Goal: Task Accomplishment & Management: Manage account settings

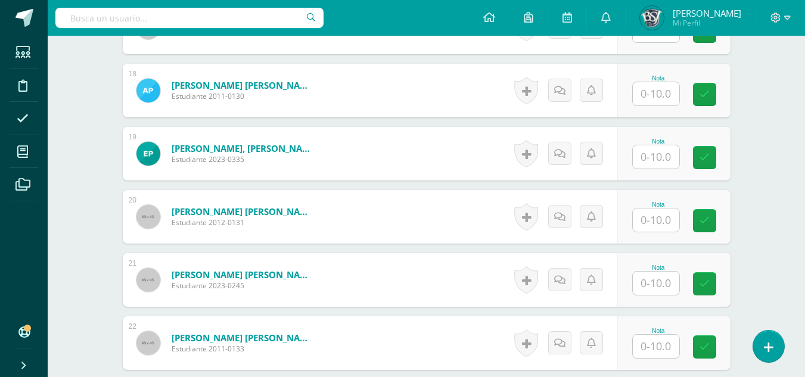
type input "5"
click at [669, 285] on input "text" at bounding box center [663, 284] width 48 height 24
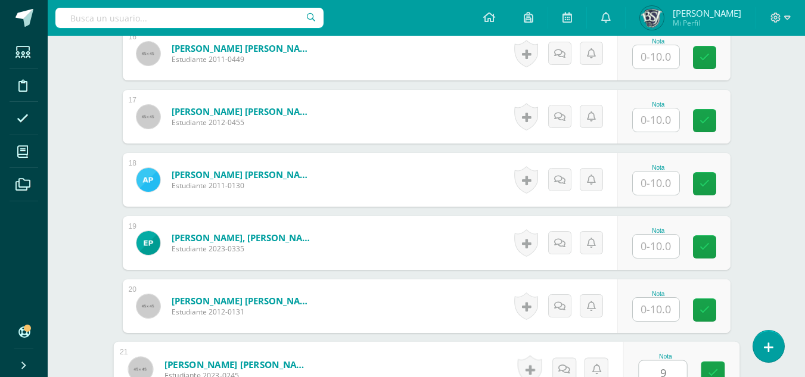
scroll to position [1447, 0]
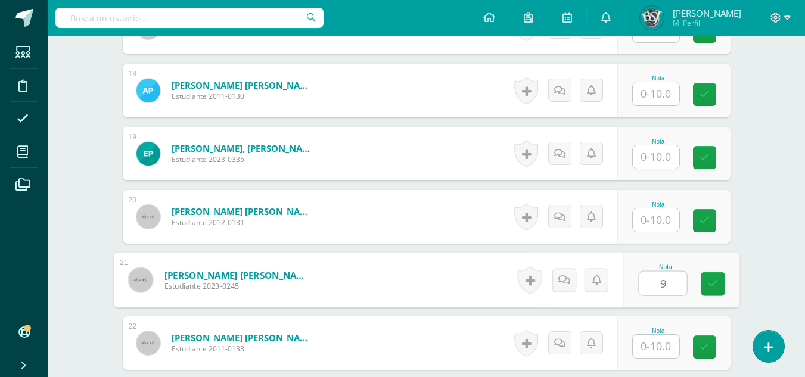
type input "9"
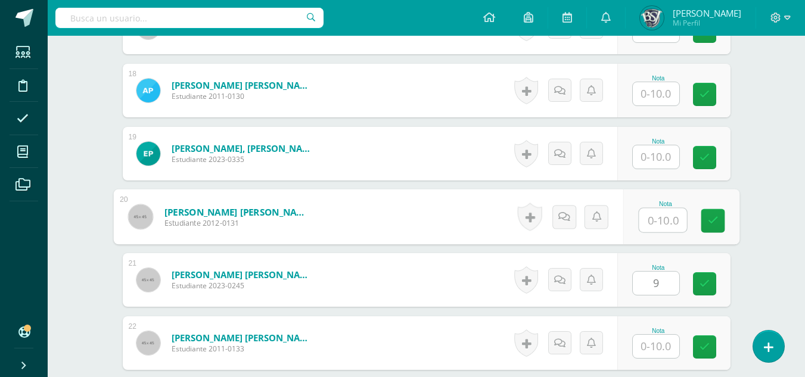
click at [660, 223] on input "text" at bounding box center [663, 221] width 48 height 24
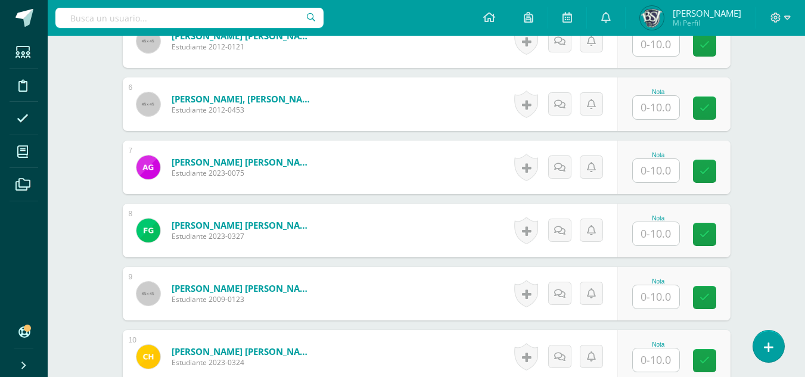
scroll to position [672, 0]
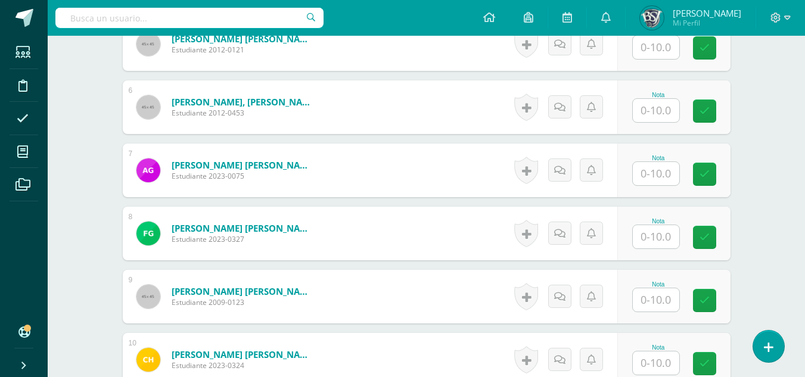
type input "5"
click at [656, 172] on input "text" at bounding box center [656, 173] width 46 height 23
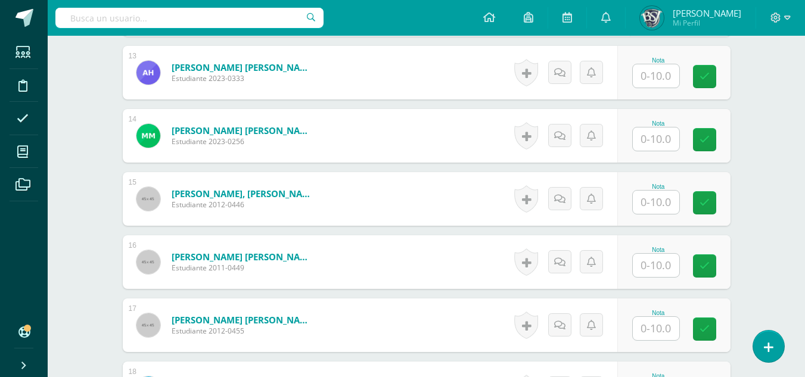
scroll to position [1209, 0]
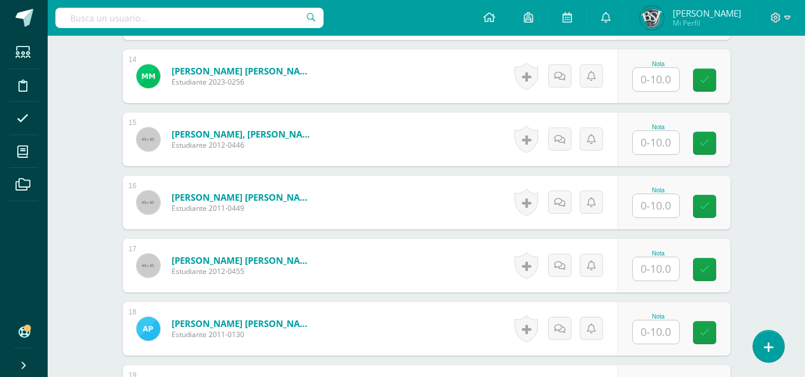
type input "9"
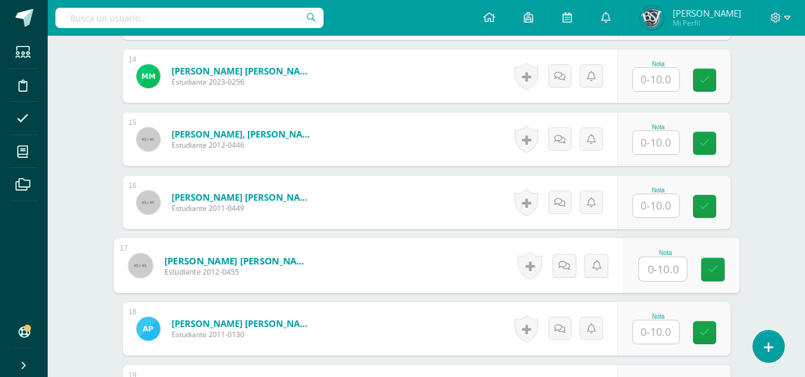
click at [658, 265] on input "text" at bounding box center [663, 269] width 48 height 24
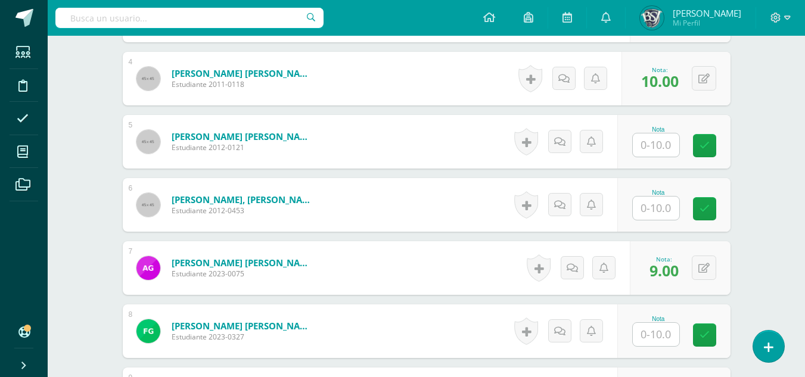
scroll to position [553, 0]
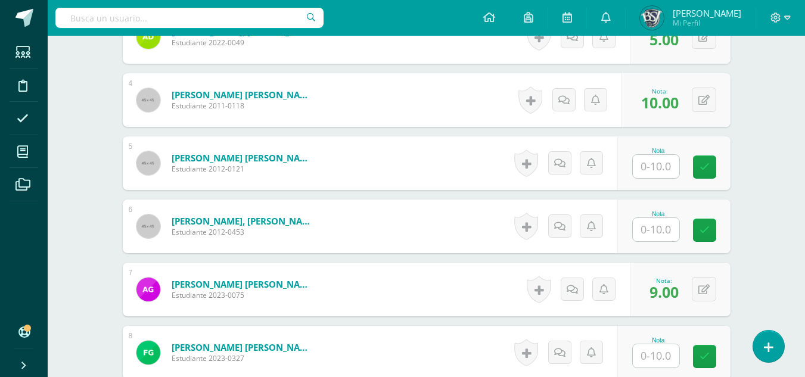
type input "9"
click at [651, 162] on input "text" at bounding box center [656, 166] width 46 height 23
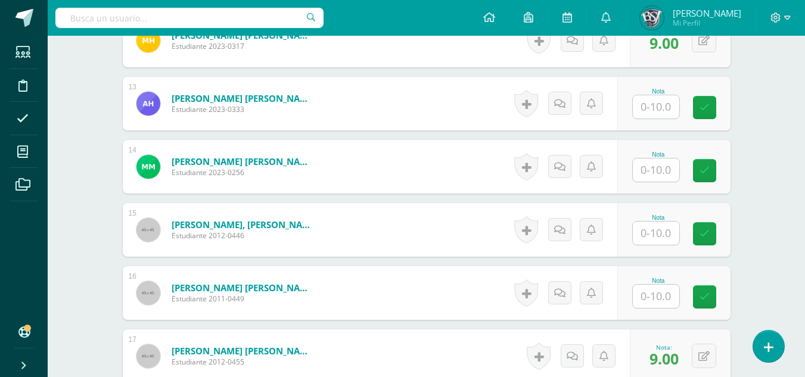
scroll to position [1149, 0]
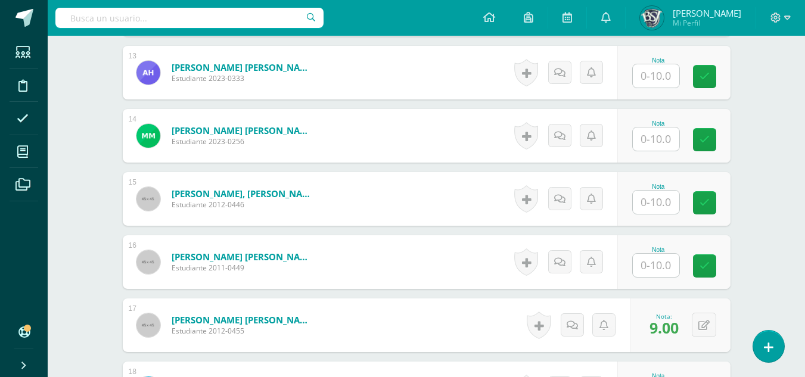
type input "9"
click at [643, 136] on input "text" at bounding box center [656, 139] width 46 height 23
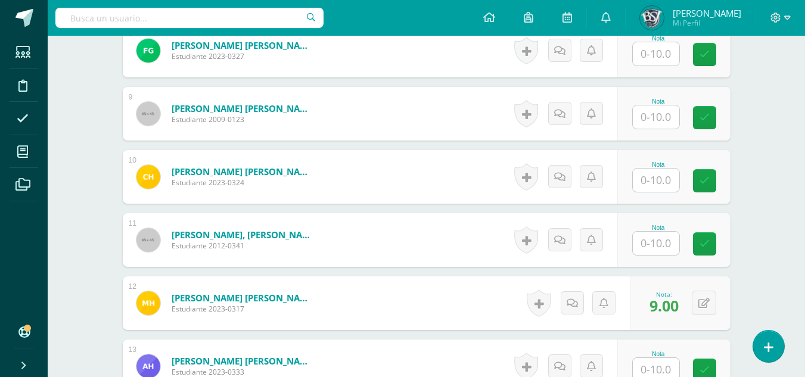
scroll to position [851, 0]
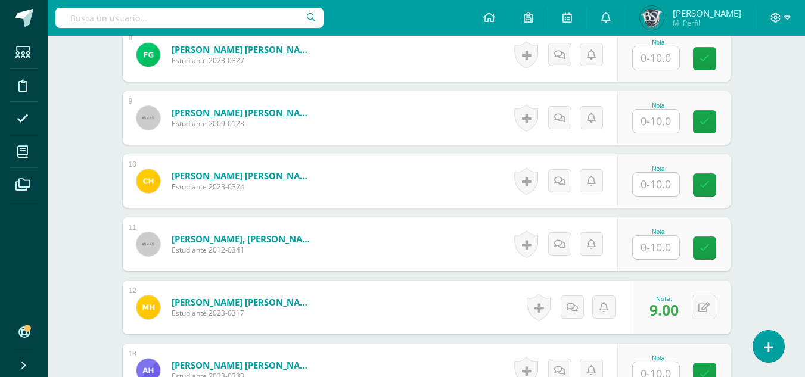
type input "9"
click at [648, 120] on input "text" at bounding box center [663, 122] width 48 height 24
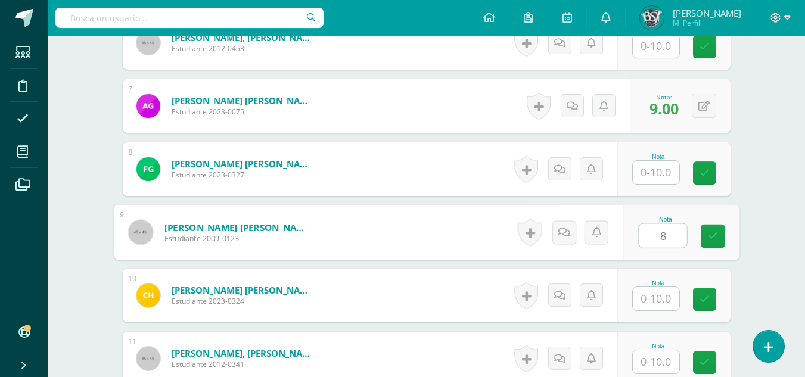
scroll to position [732, 0]
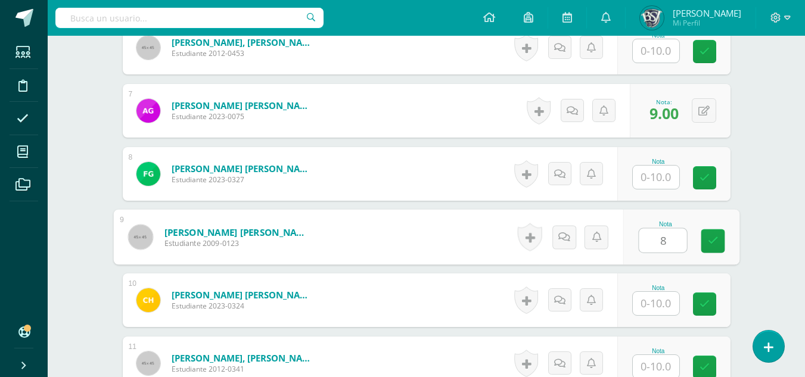
type input "8"
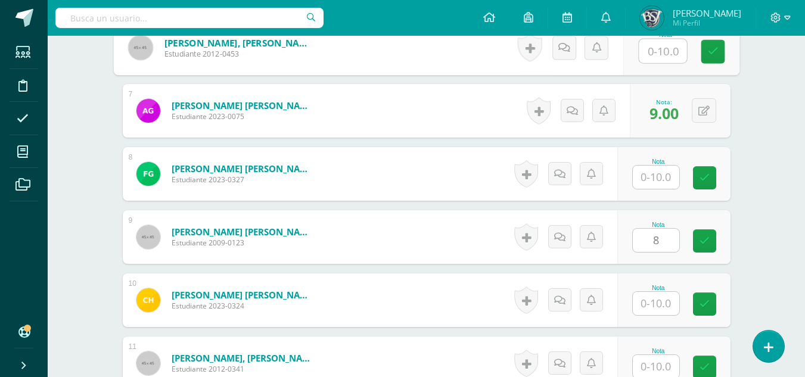
click at [658, 53] on input "text" at bounding box center [663, 51] width 48 height 24
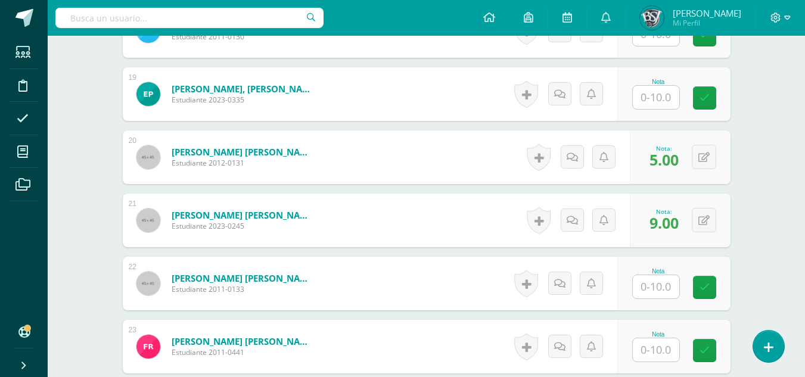
scroll to position [1566, 0]
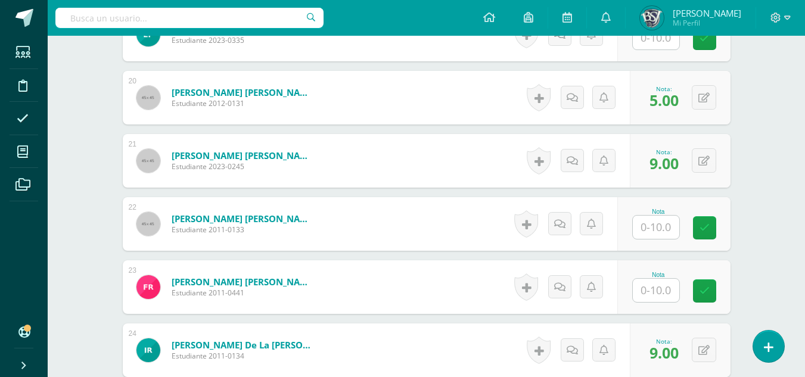
type input "8"
click at [656, 290] on input "text" at bounding box center [663, 291] width 48 height 24
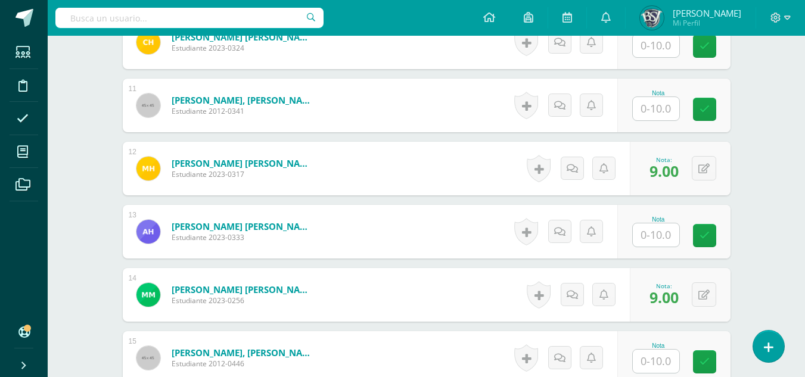
scroll to position [970, 0]
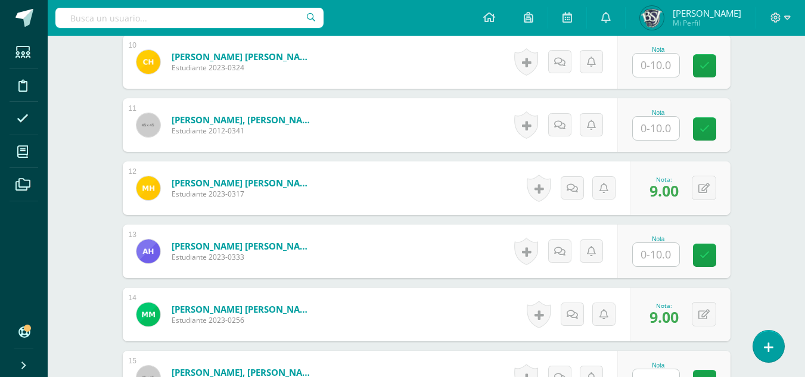
type input "9"
click at [639, 250] on input "text" at bounding box center [656, 254] width 46 height 23
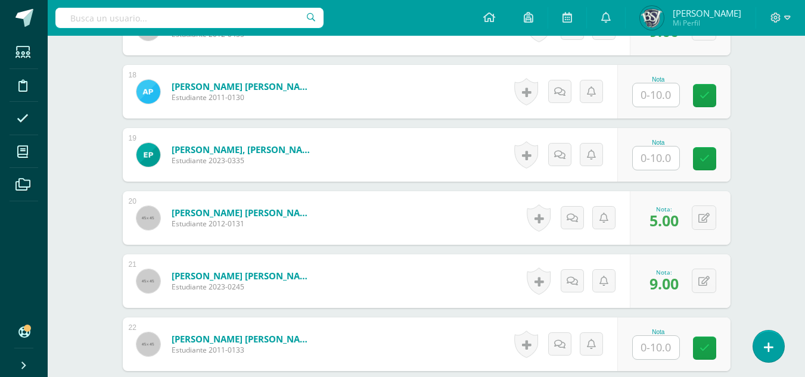
scroll to position [1387, 0]
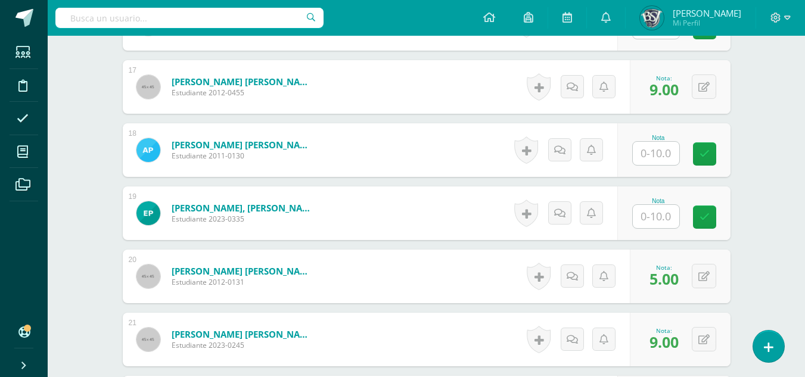
type input "10"
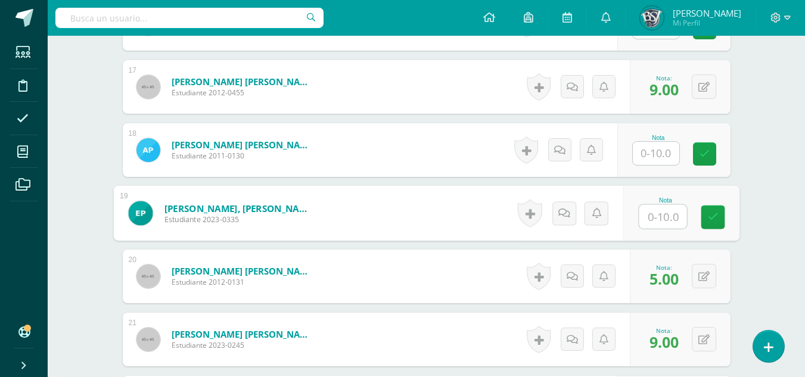
click at [658, 219] on input "text" at bounding box center [663, 217] width 48 height 24
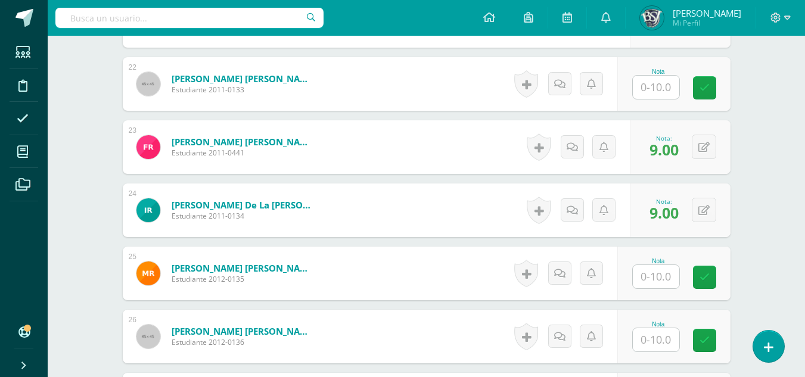
scroll to position [1685, 0]
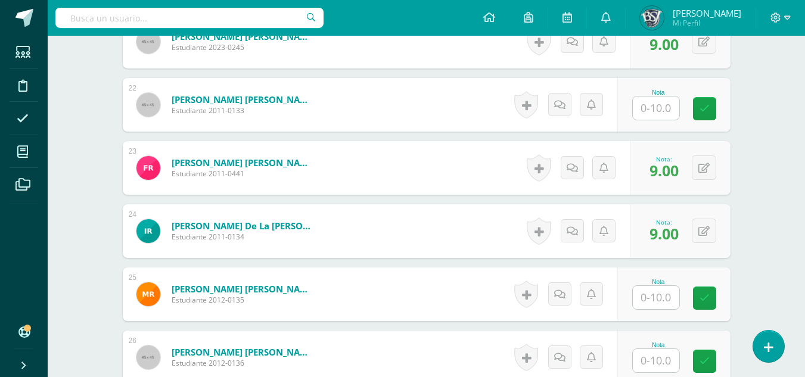
type input "10"
click at [650, 112] on input "text" at bounding box center [663, 109] width 48 height 24
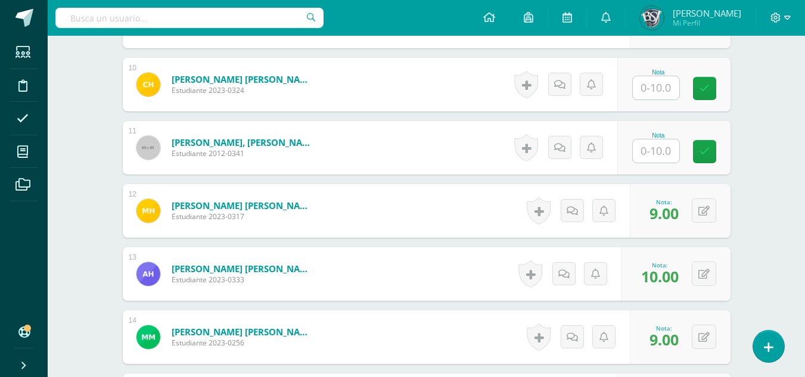
scroll to position [911, 0]
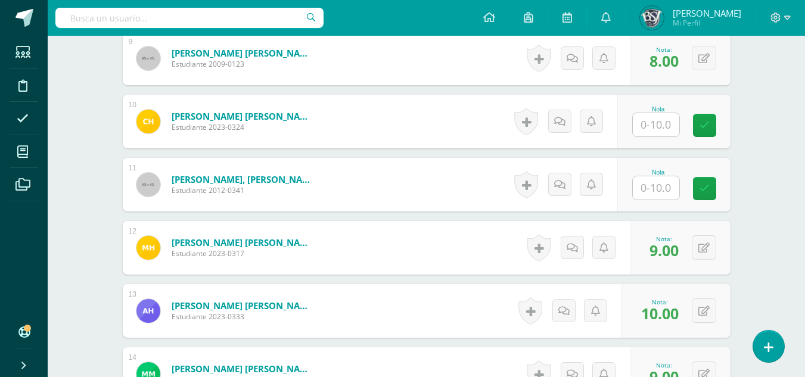
type input "10"
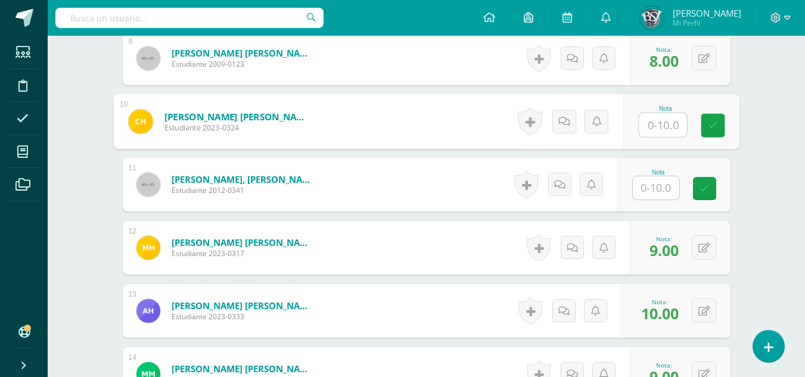
click at [666, 122] on input "text" at bounding box center [663, 125] width 48 height 24
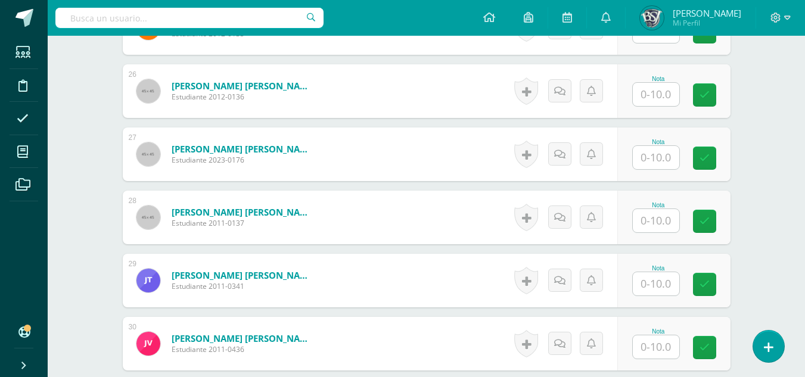
scroll to position [2082, 0]
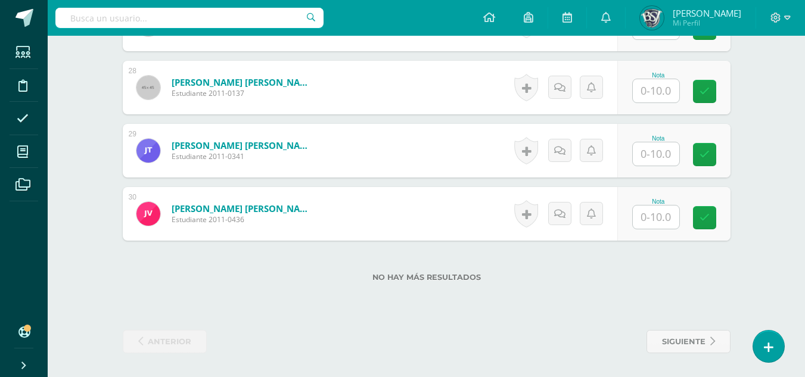
type input "10"
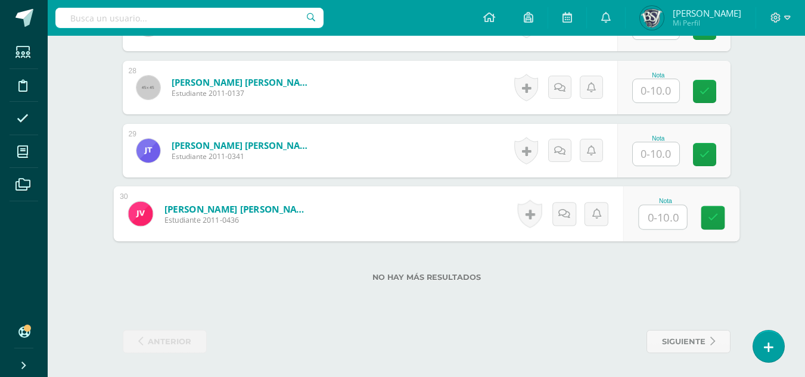
click at [657, 222] on input "text" at bounding box center [663, 218] width 48 height 24
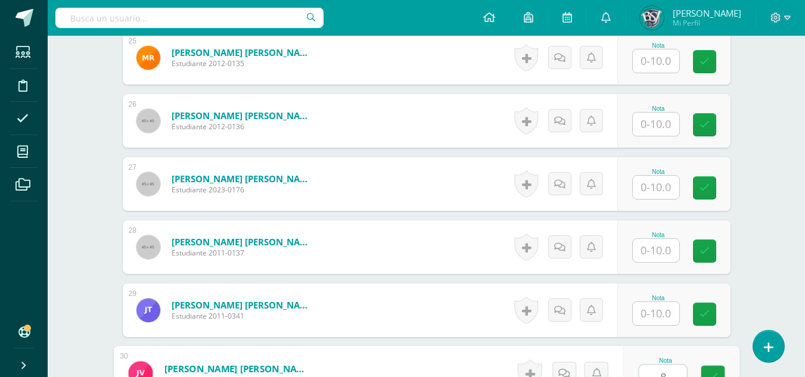
scroll to position [1903, 0]
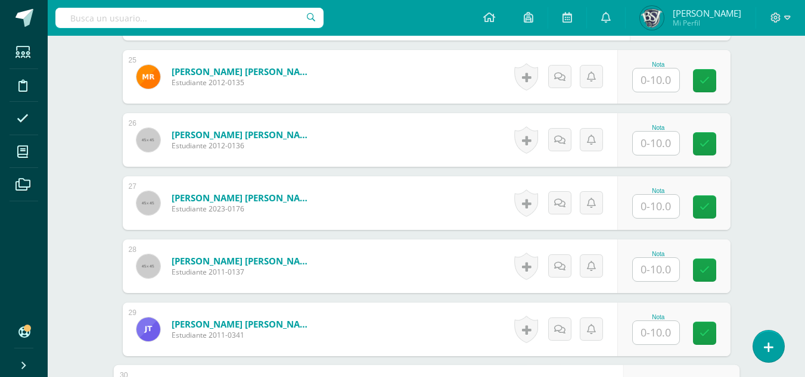
type input "8"
click at [672, 144] on input "text" at bounding box center [663, 144] width 48 height 24
type input "8"
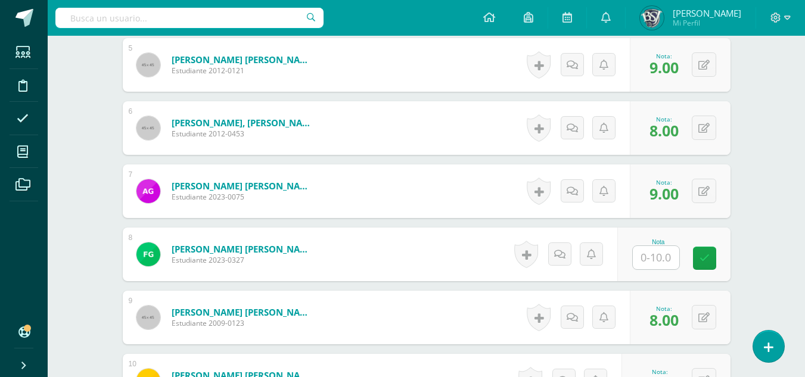
scroll to position [711, 0]
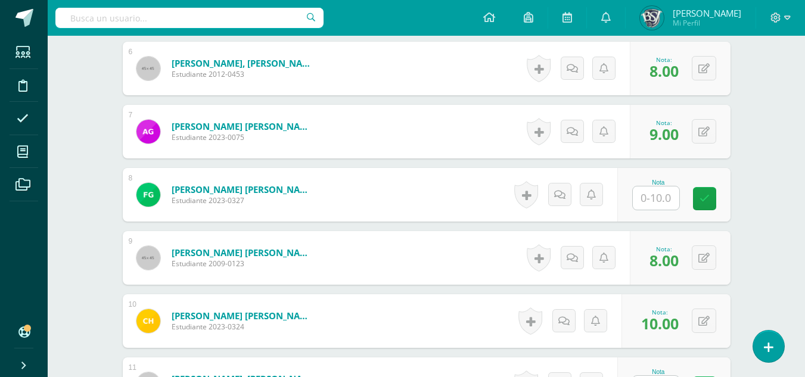
click at [669, 197] on input "text" at bounding box center [656, 198] width 46 height 23
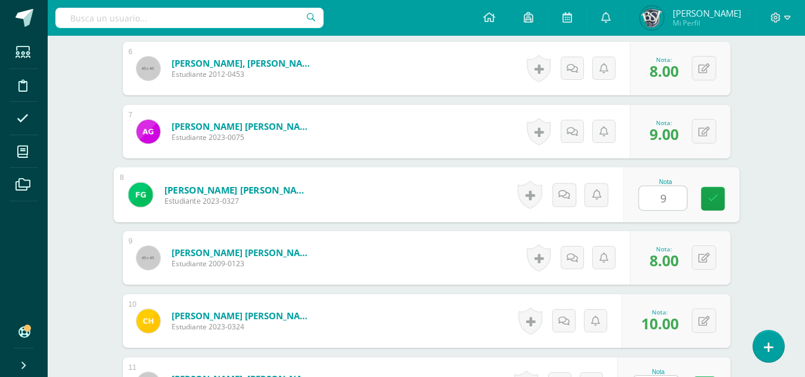
type input "9"
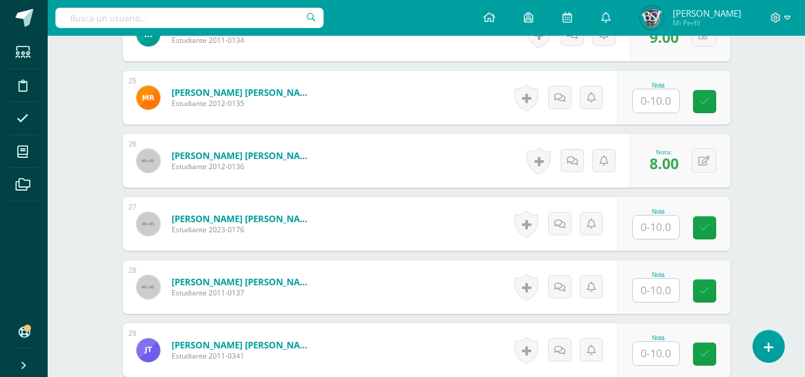
scroll to position [1903, 0]
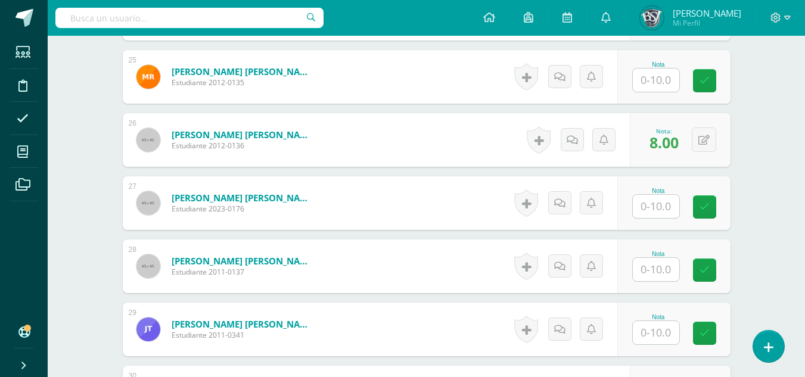
click at [647, 270] on input "text" at bounding box center [656, 269] width 46 height 23
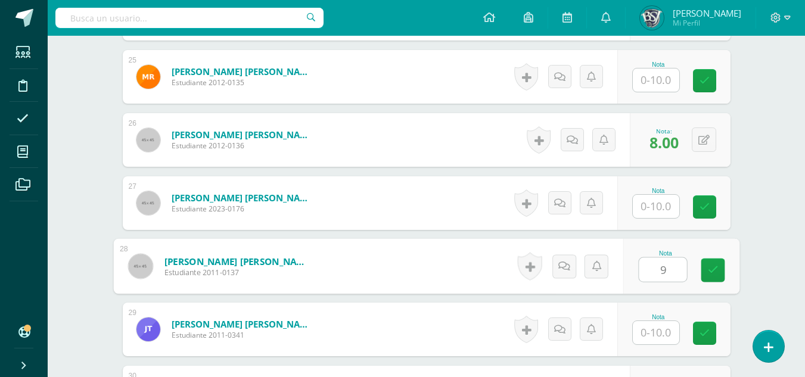
type input "9"
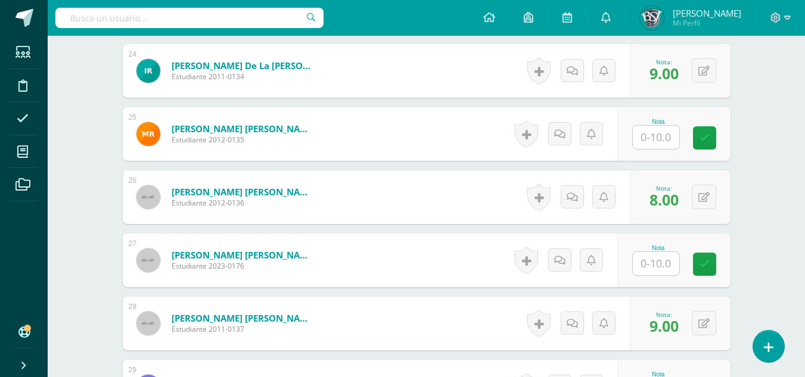
scroll to position [1843, 0]
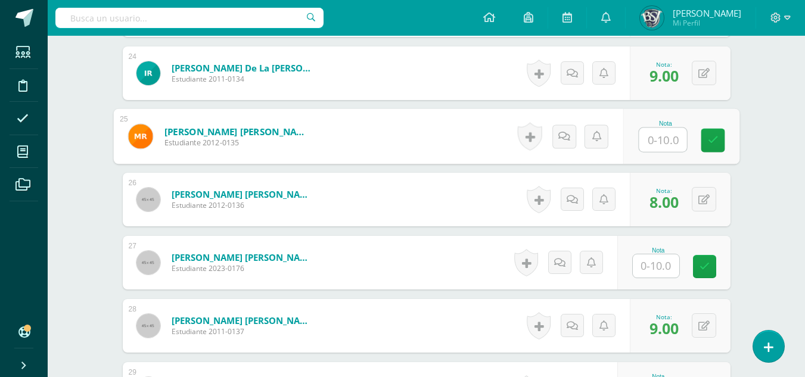
click at [658, 138] on input "text" at bounding box center [663, 140] width 48 height 24
type input "9"
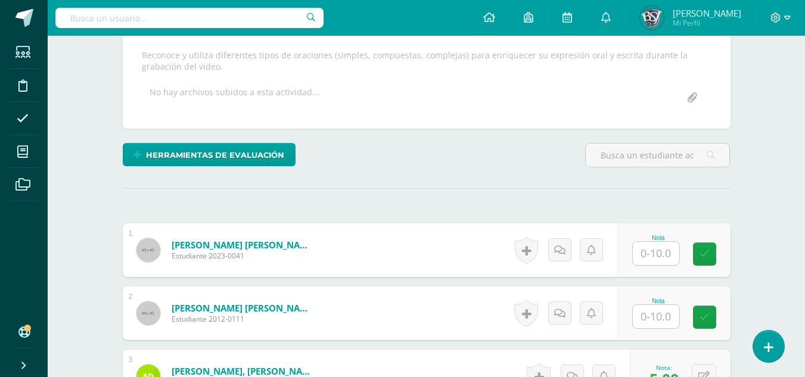
scroll to position [234, 0]
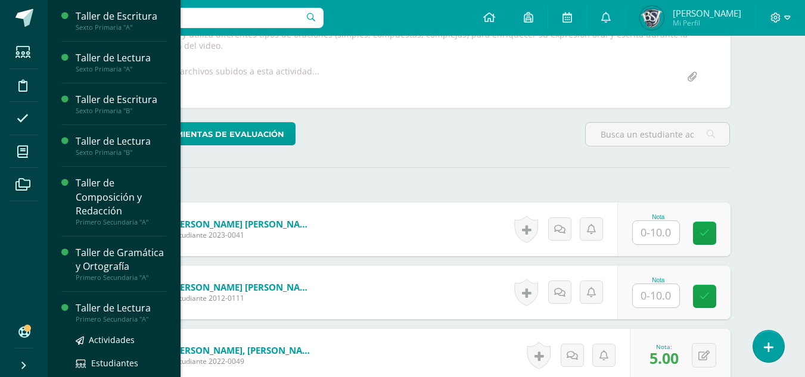
click at [103, 315] on div "Taller de Lectura" at bounding box center [121, 309] width 91 height 14
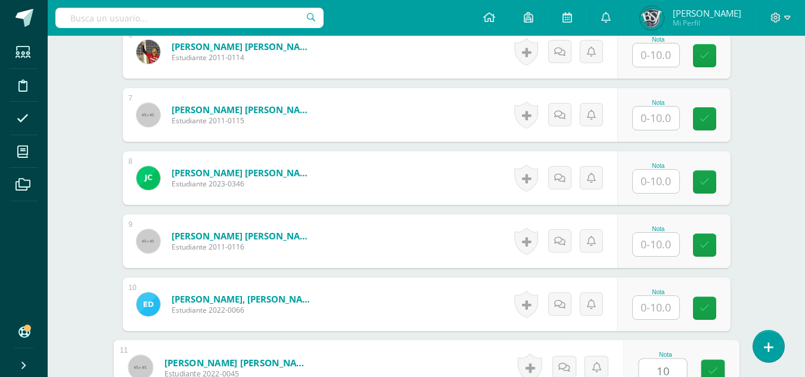
type input "10"
click at [648, 120] on input "text" at bounding box center [656, 118] width 46 height 23
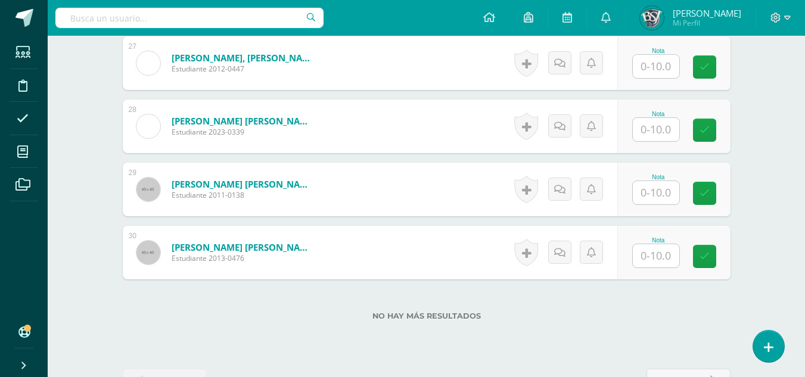
scroll to position [2022, 0]
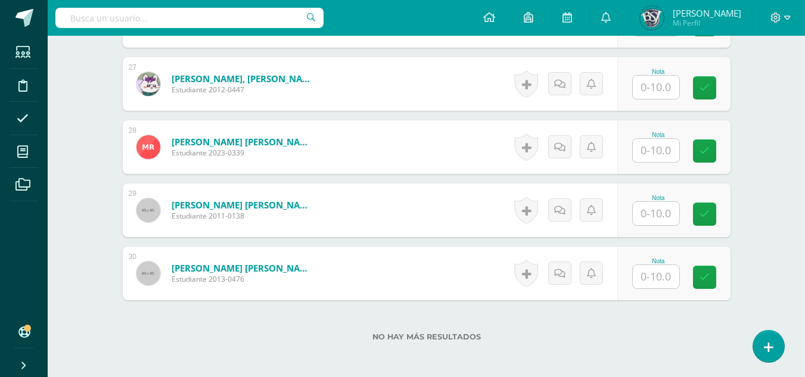
type input "10"
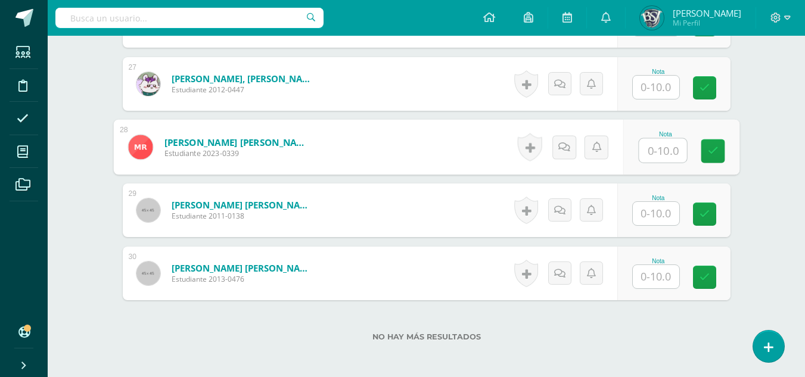
click at [663, 148] on input "text" at bounding box center [663, 151] width 48 height 24
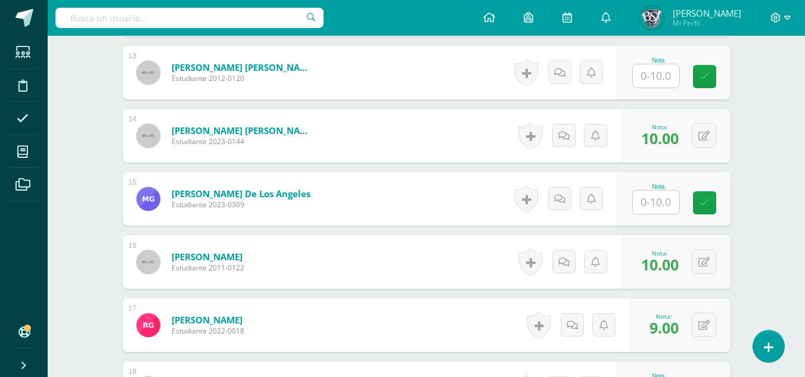
scroll to position [1128, 0]
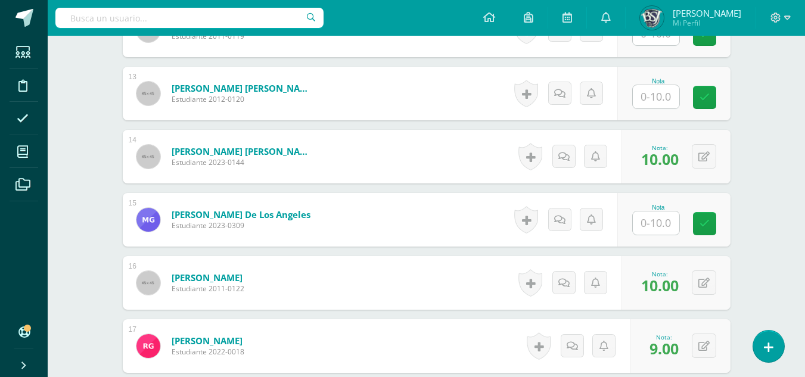
type input "9"
click at [642, 99] on input "text" at bounding box center [656, 96] width 46 height 23
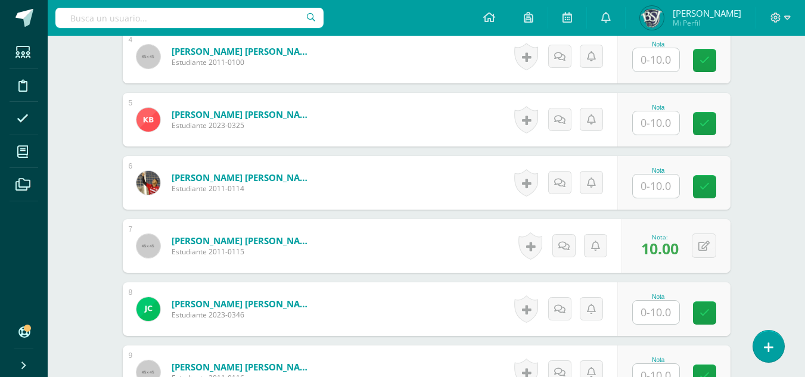
scroll to position [532, 0]
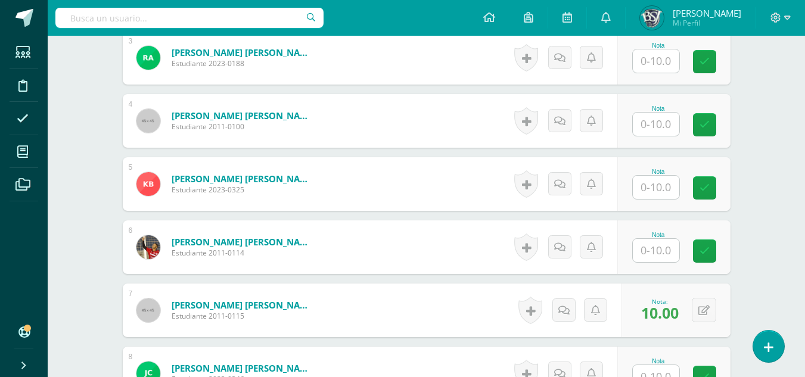
type input "9"
click at [666, 127] on input "text" at bounding box center [656, 124] width 46 height 23
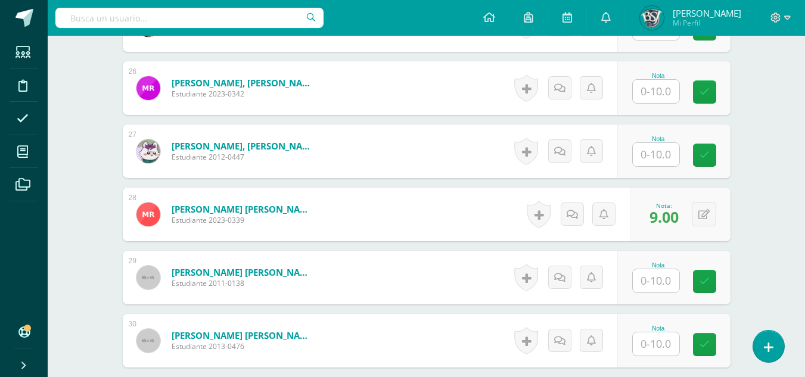
scroll to position [1962, 0]
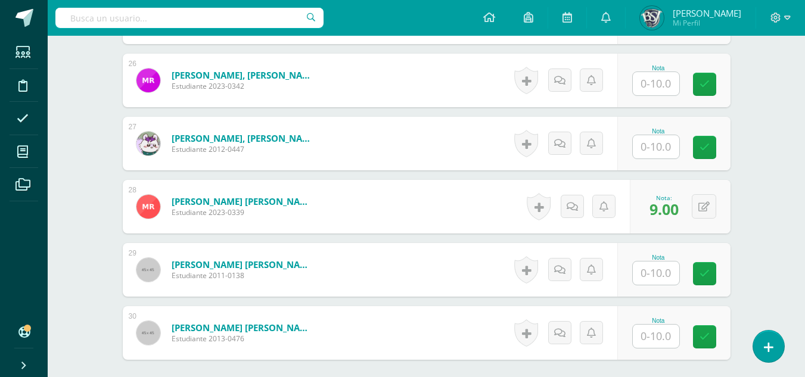
type input "10"
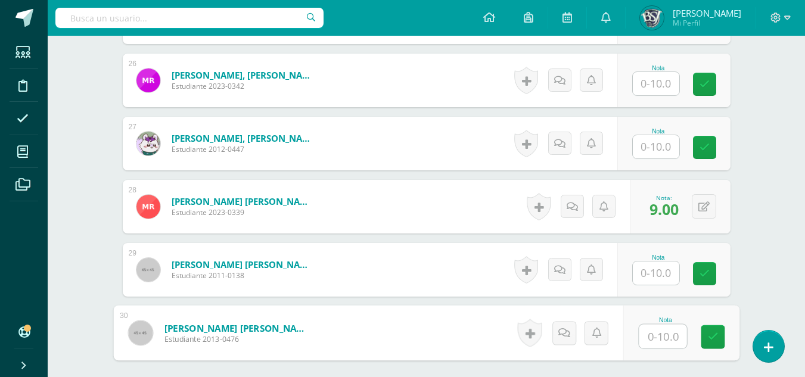
click at [653, 335] on input "text" at bounding box center [663, 337] width 48 height 24
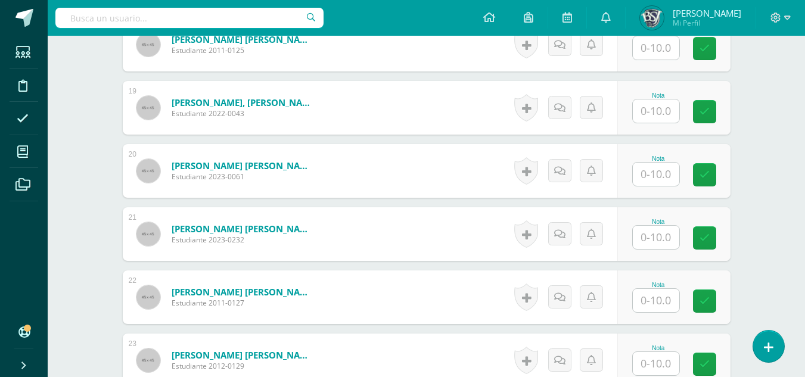
scroll to position [1426, 0]
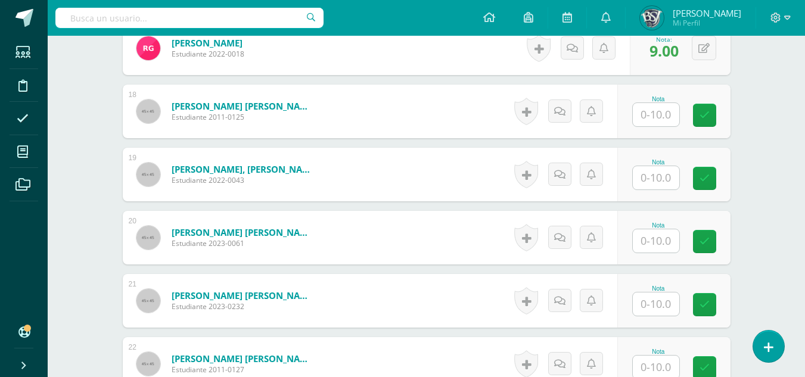
type input "10"
click at [651, 115] on input "text" at bounding box center [663, 115] width 48 height 24
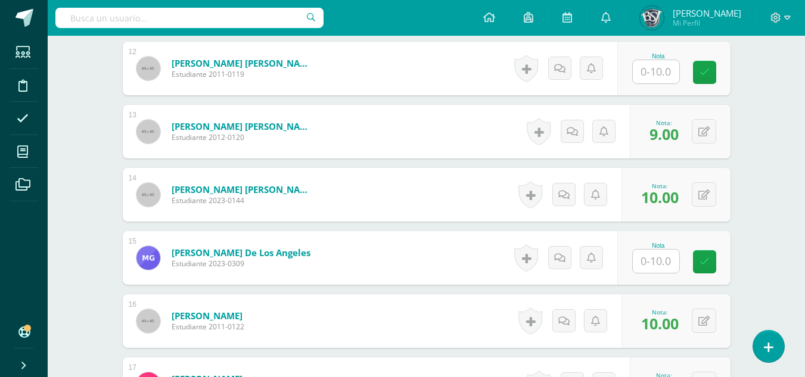
scroll to position [1068, 0]
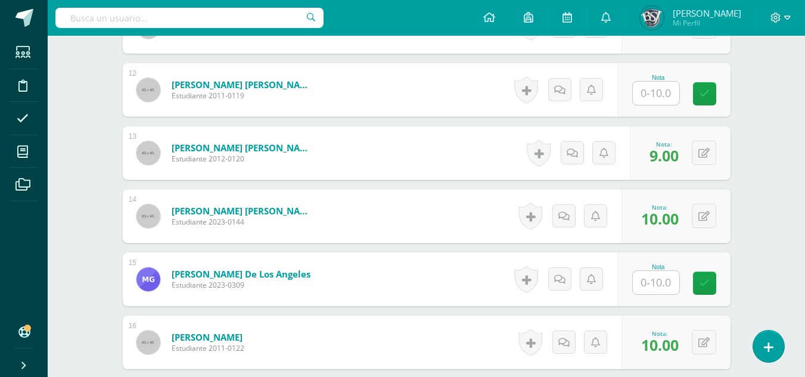
type input "10"
click at [666, 92] on input "text" at bounding box center [656, 93] width 46 height 23
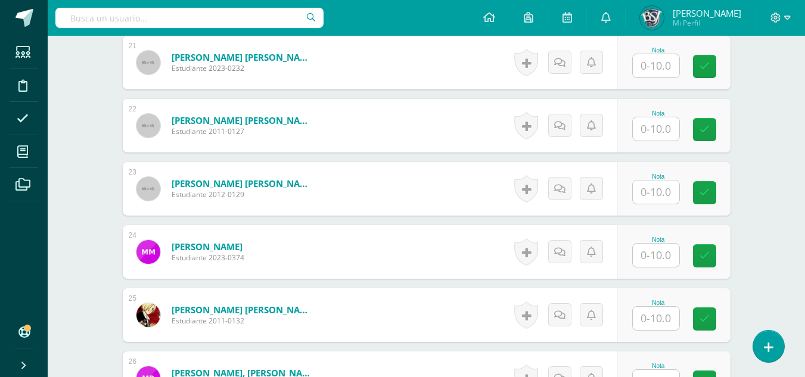
scroll to position [1724, 0]
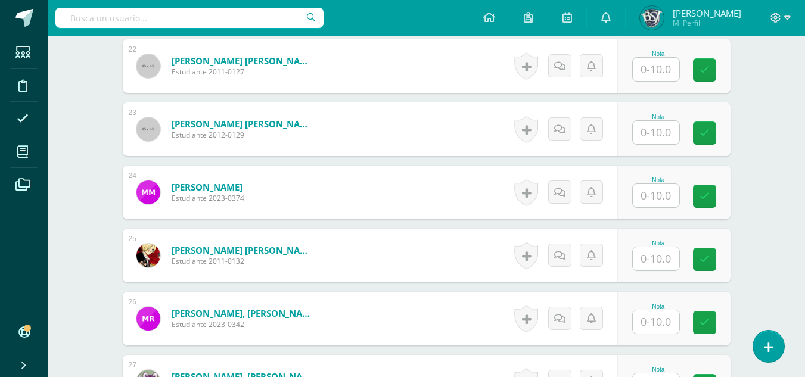
type input "9"
click at [666, 130] on input "text" at bounding box center [663, 133] width 48 height 24
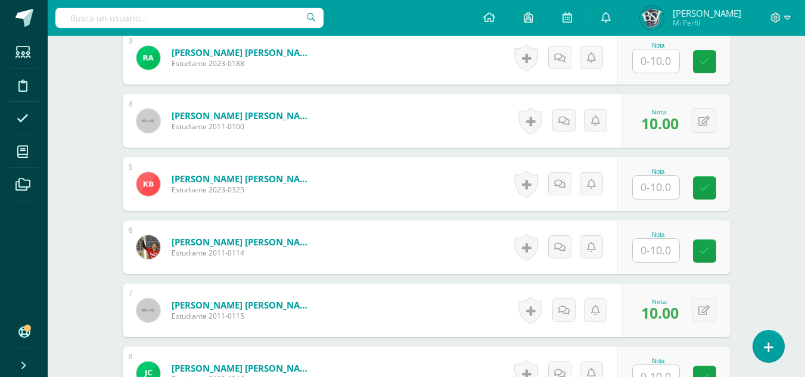
scroll to position [413, 0]
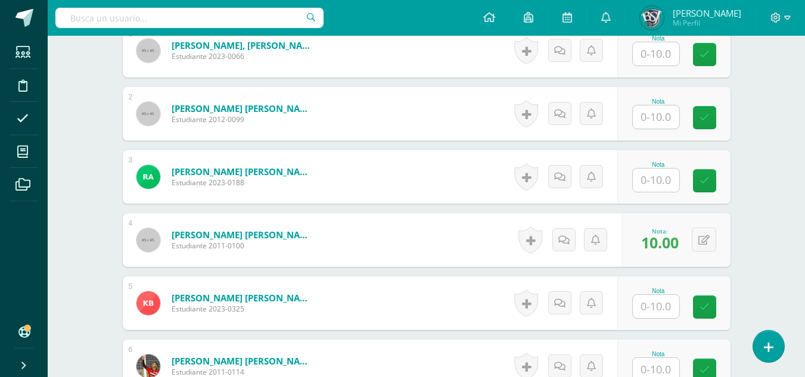
type input "9"
click at [650, 114] on input "text" at bounding box center [656, 116] width 46 height 23
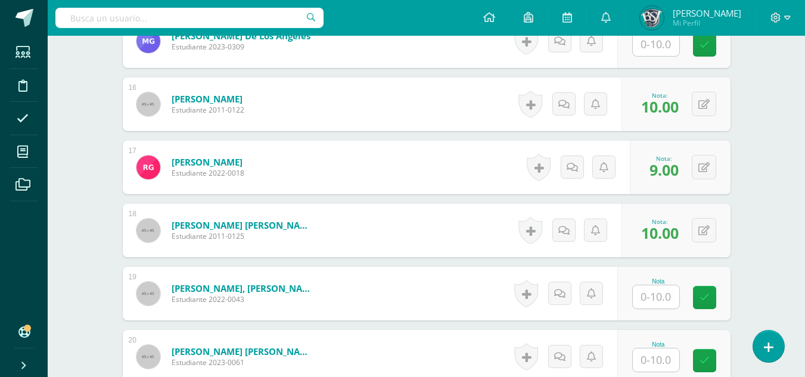
scroll to position [1843, 0]
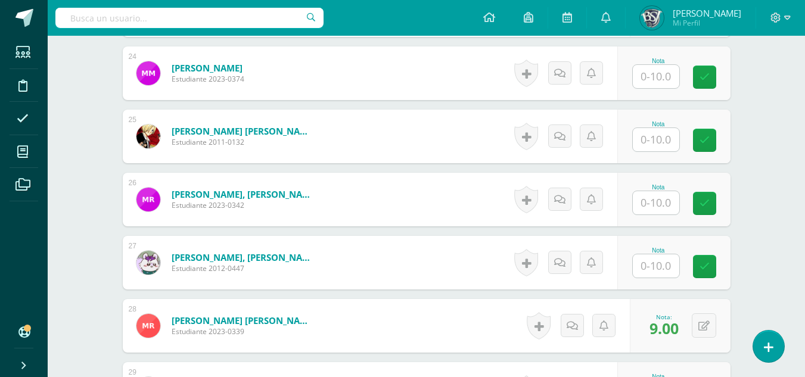
type input "10"
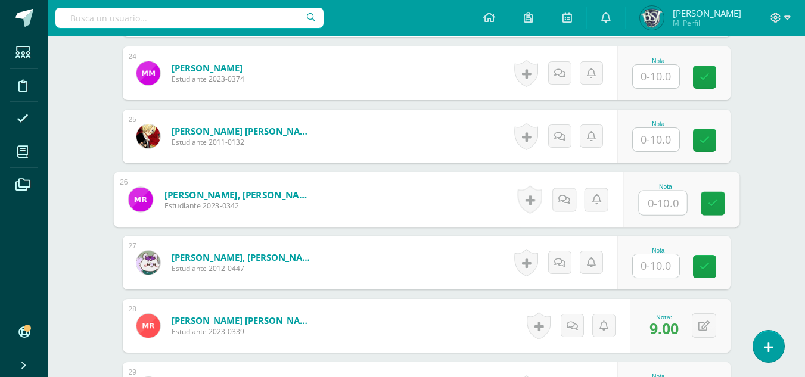
click at [666, 210] on input "text" at bounding box center [663, 203] width 48 height 24
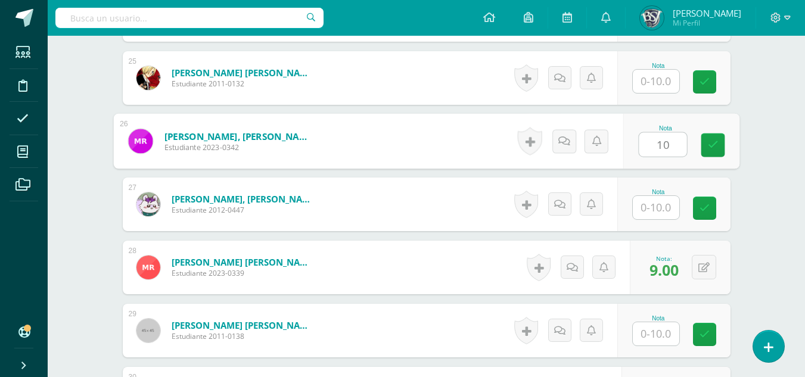
scroll to position [2022, 0]
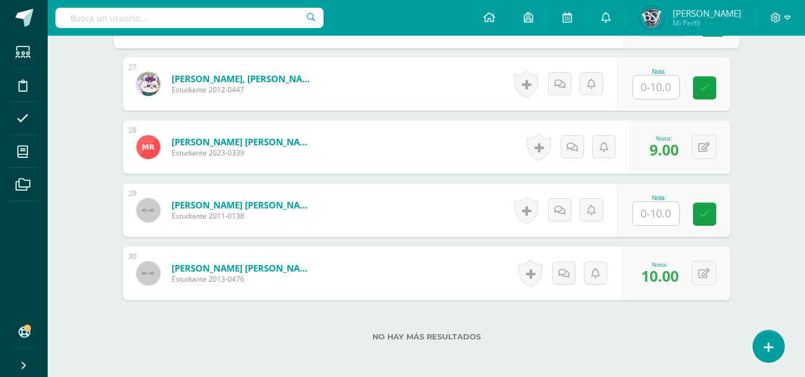
type input "10"
click at [666, 207] on input "text" at bounding box center [663, 214] width 48 height 24
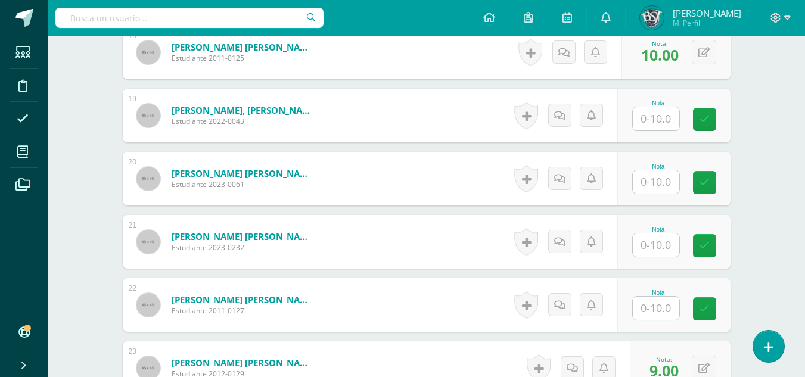
scroll to position [1366, 0]
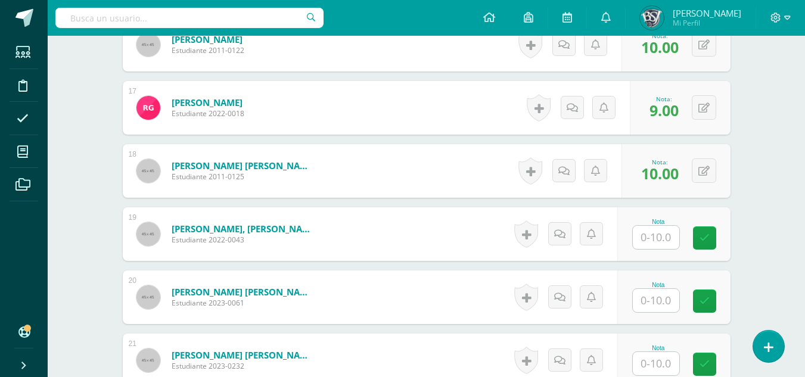
type input "10"
click at [647, 237] on input "text" at bounding box center [663, 238] width 48 height 24
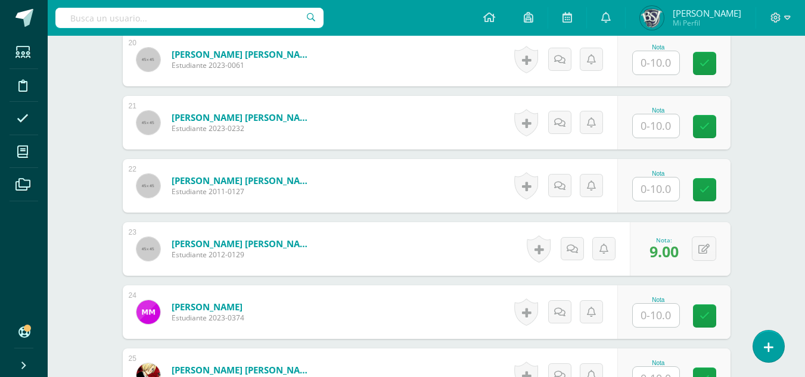
scroll to position [1605, 0]
type input "10"
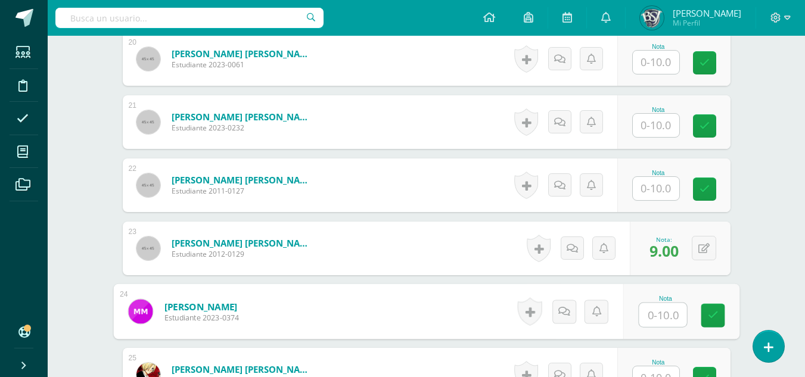
click at [651, 312] on input "text" at bounding box center [663, 315] width 48 height 24
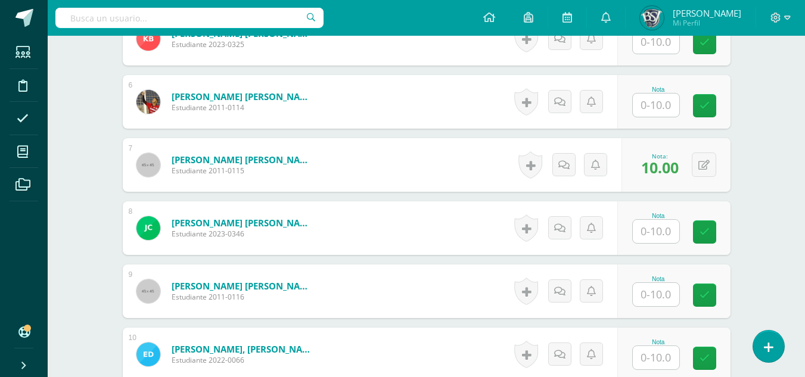
scroll to position [651, 0]
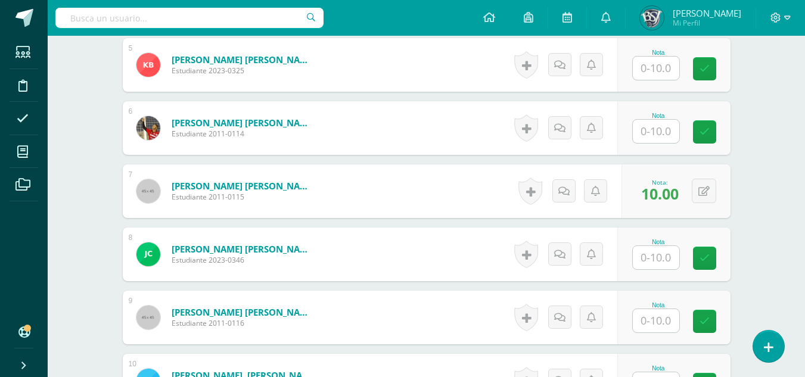
type input "10"
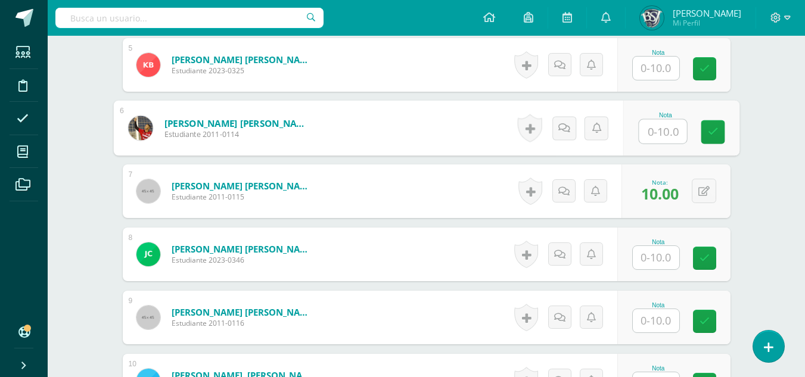
click at [652, 134] on input "text" at bounding box center [663, 132] width 48 height 24
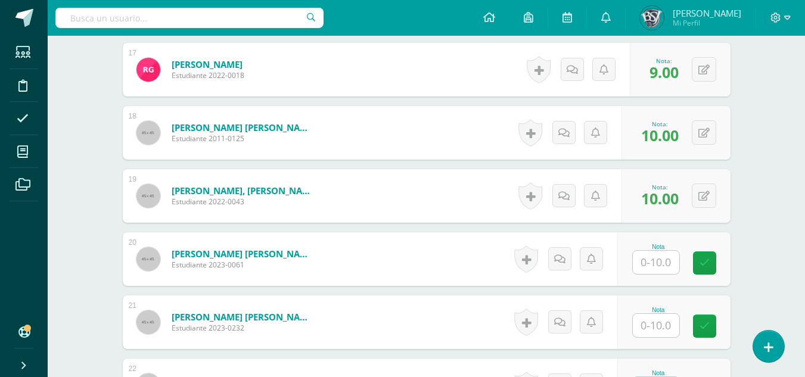
scroll to position [1426, 0]
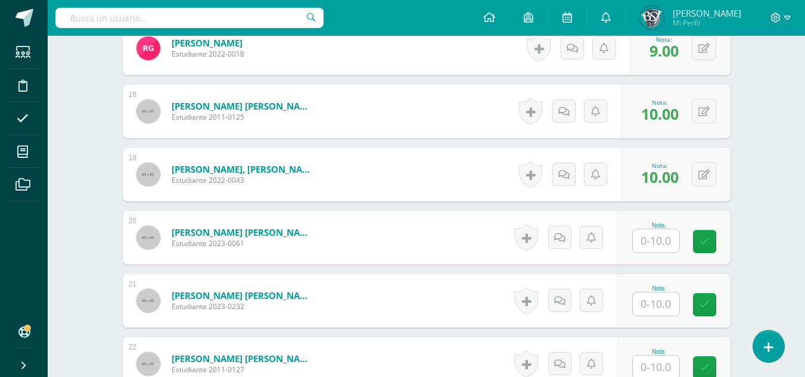
type input "10"
click at [667, 303] on input "text" at bounding box center [663, 305] width 48 height 24
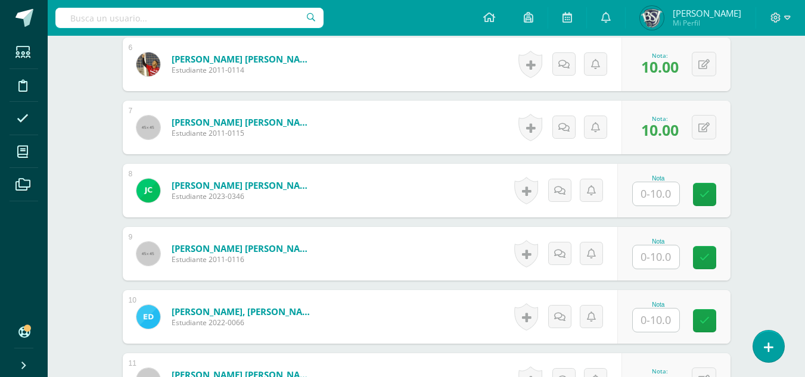
scroll to position [775, 0]
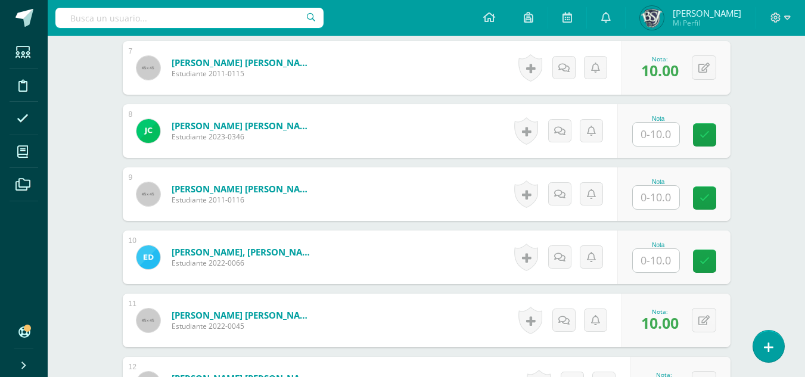
type input "10"
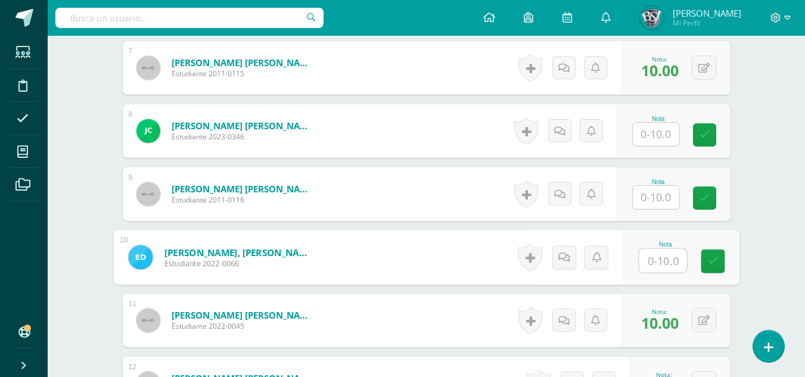
click at [670, 259] on input "text" at bounding box center [663, 261] width 48 height 24
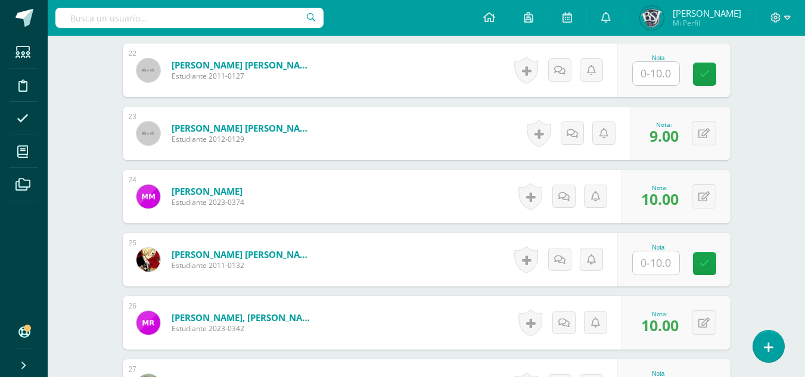
scroll to position [1728, 0]
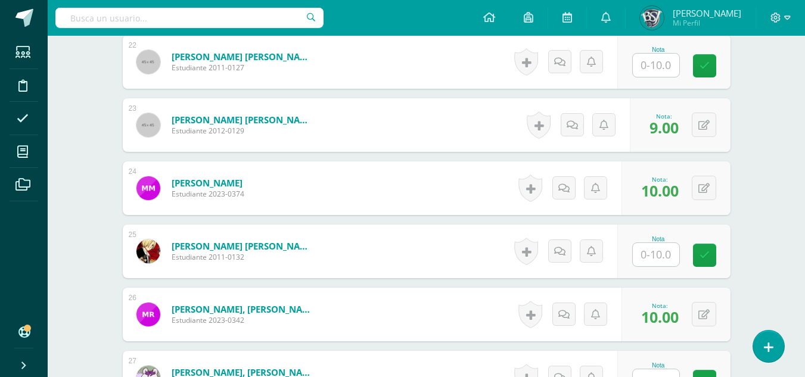
type input "7"
click at [652, 258] on input "text" at bounding box center [656, 254] width 46 height 23
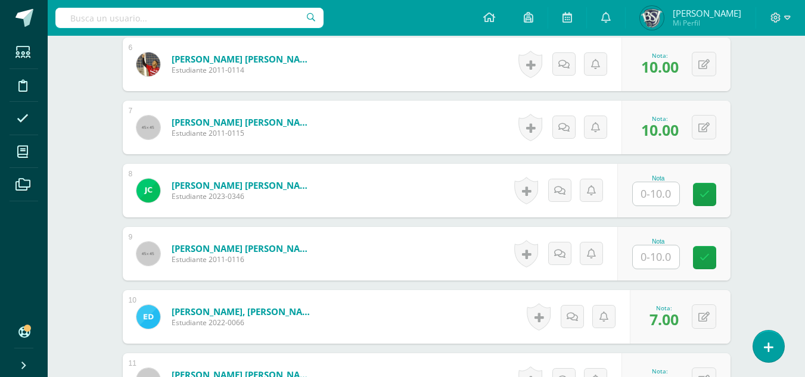
scroll to position [298, 0]
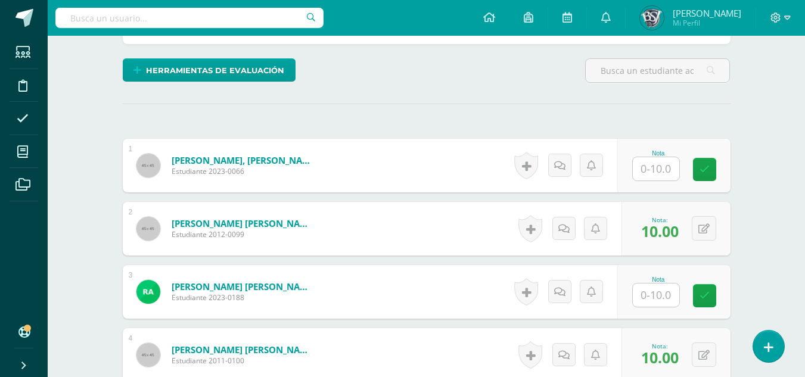
type input "10"
click at [649, 166] on input "text" at bounding box center [656, 168] width 46 height 23
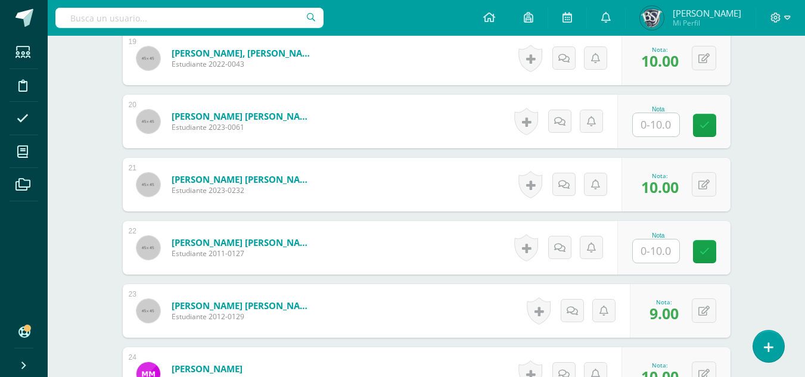
scroll to position [1549, 0]
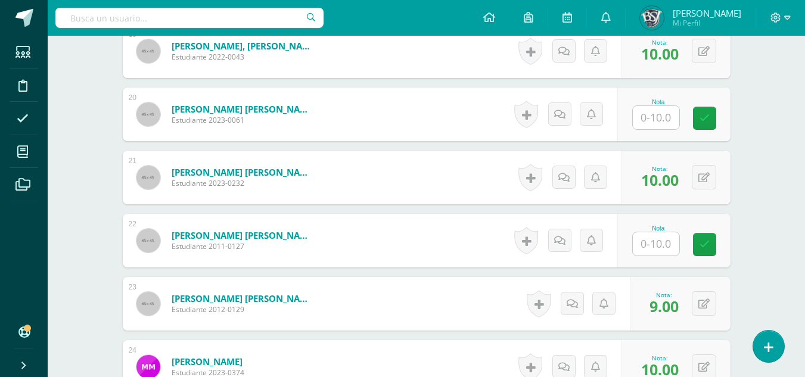
type input "10"
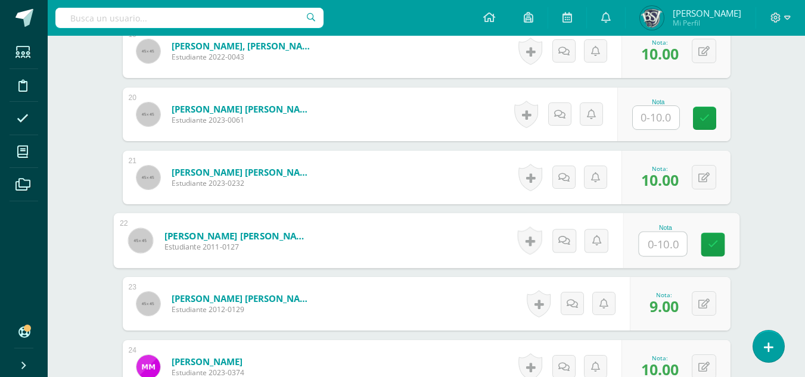
click at [651, 244] on input "text" at bounding box center [663, 244] width 48 height 24
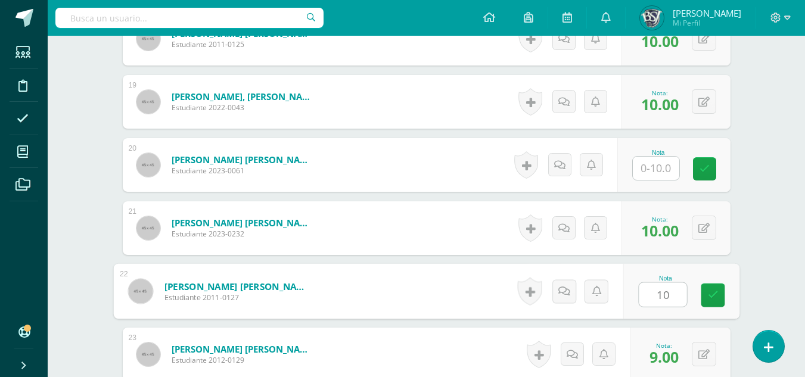
scroll to position [1490, 0]
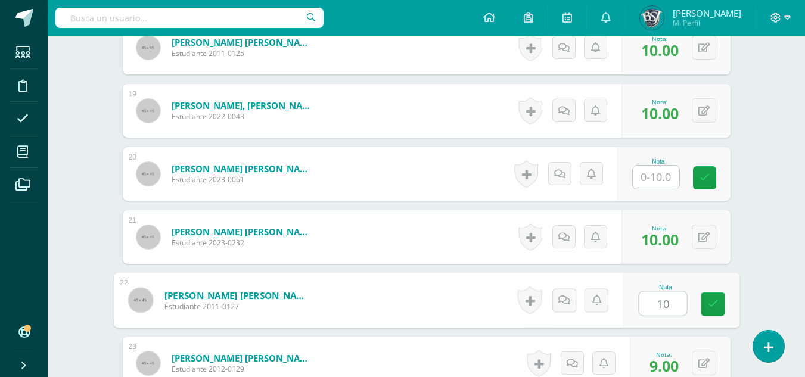
type input "10"
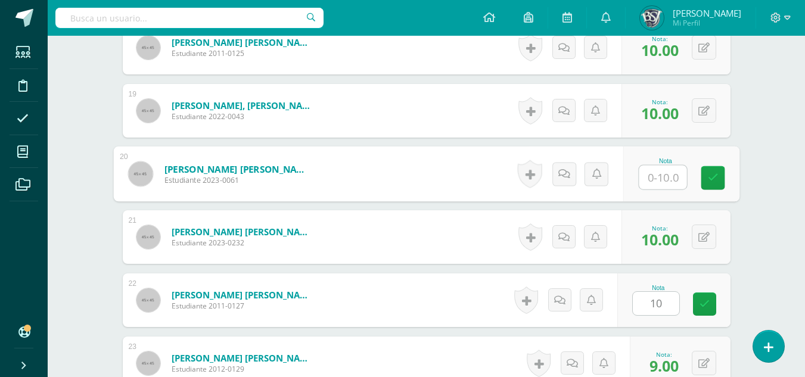
click at [666, 176] on input "text" at bounding box center [663, 178] width 48 height 24
type input "10"
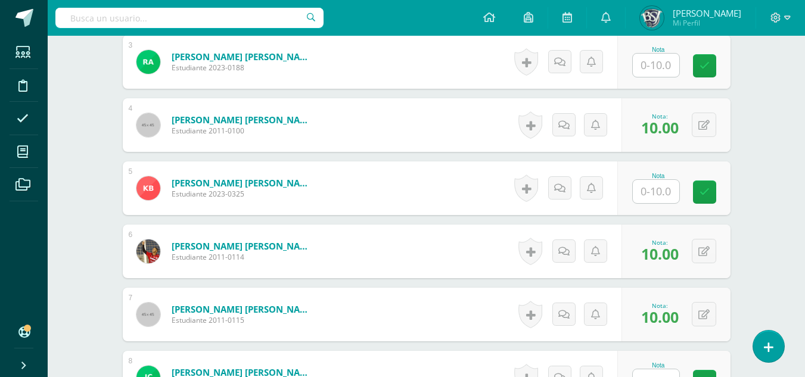
scroll to position [473, 0]
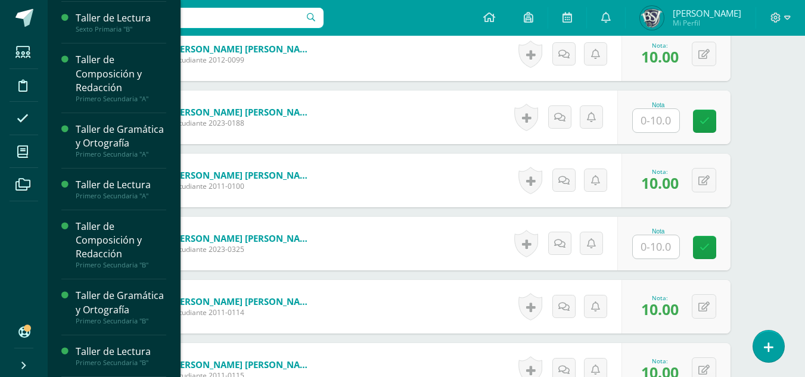
scroll to position [151, 0]
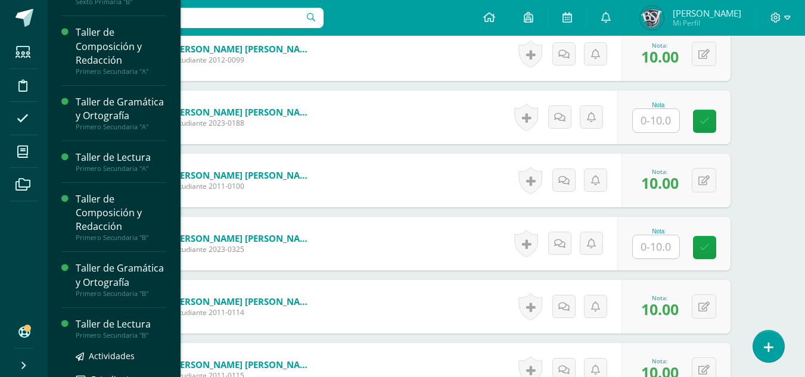
click at [111, 331] on div "Taller de Lectura" at bounding box center [121, 325] width 91 height 14
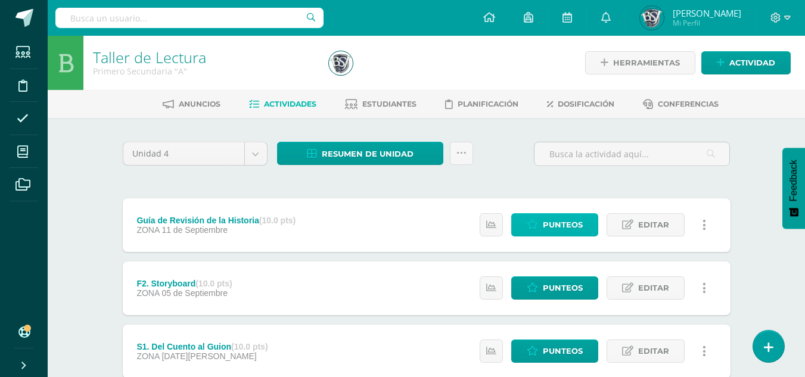
click at [552, 218] on span "Punteos" at bounding box center [563, 225] width 40 height 22
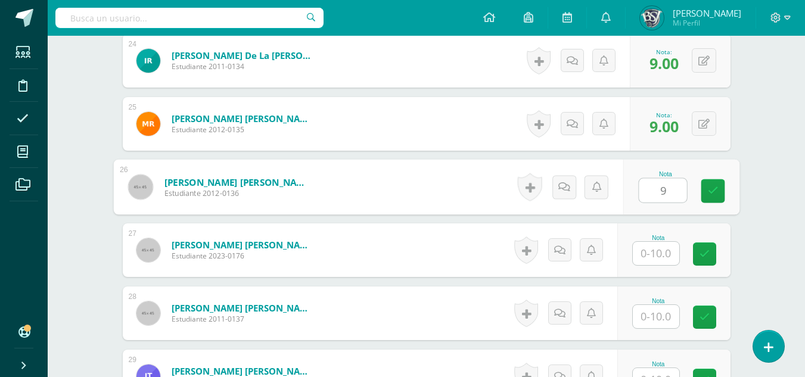
type input "9"
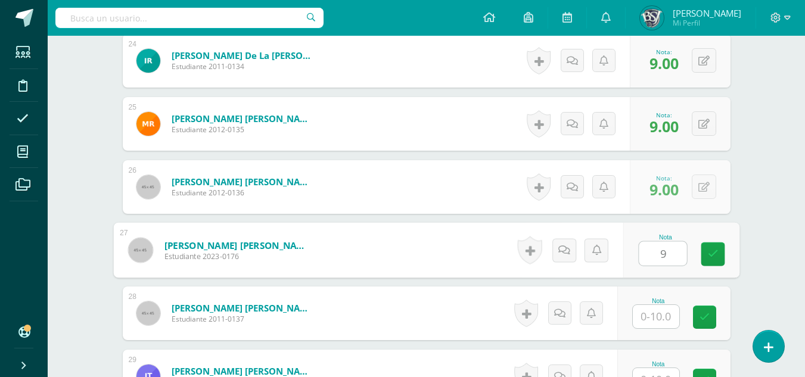
type input "9"
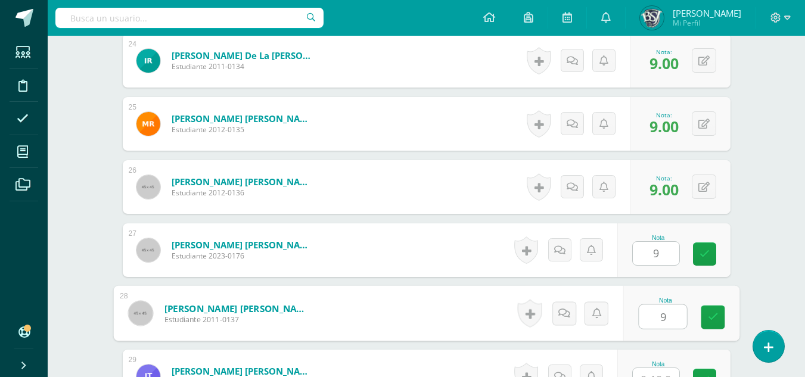
type input "9"
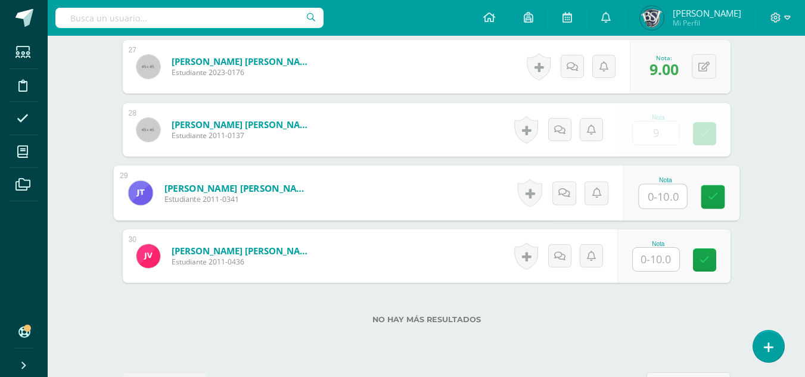
scroll to position [2037, 0]
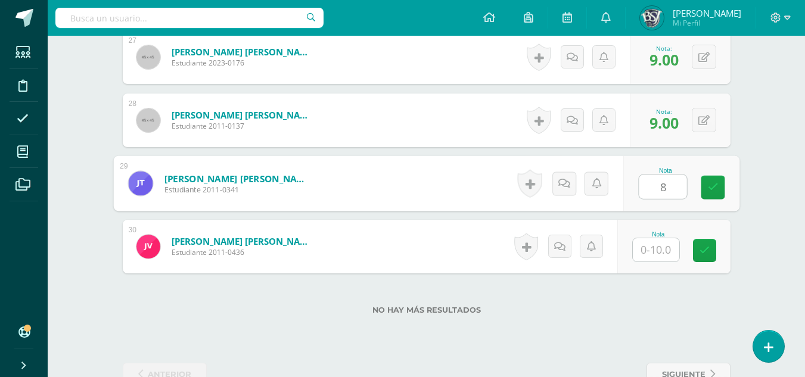
type input "8"
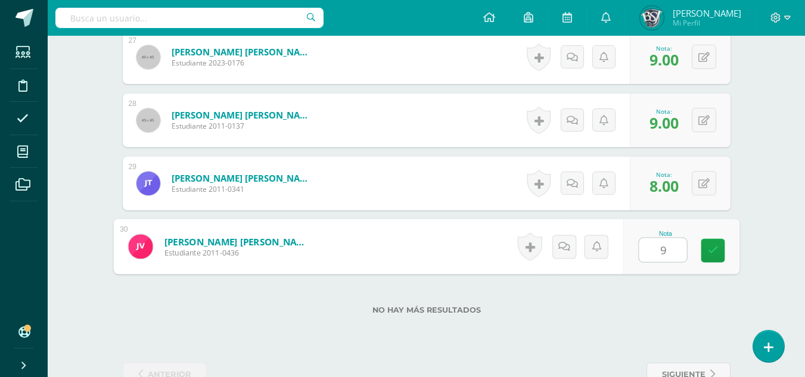
type input "9"
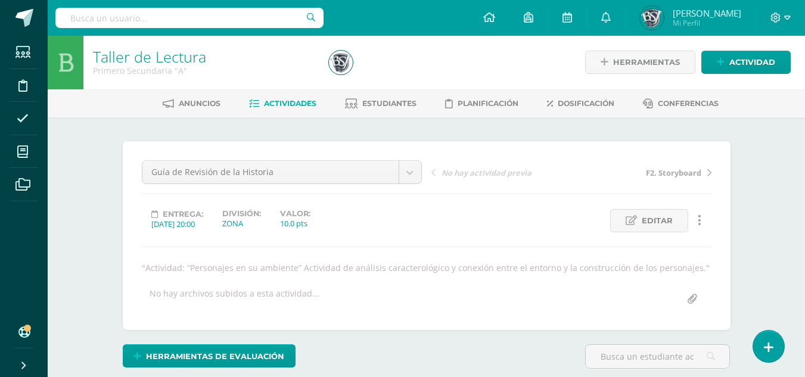
scroll to position [0, 0]
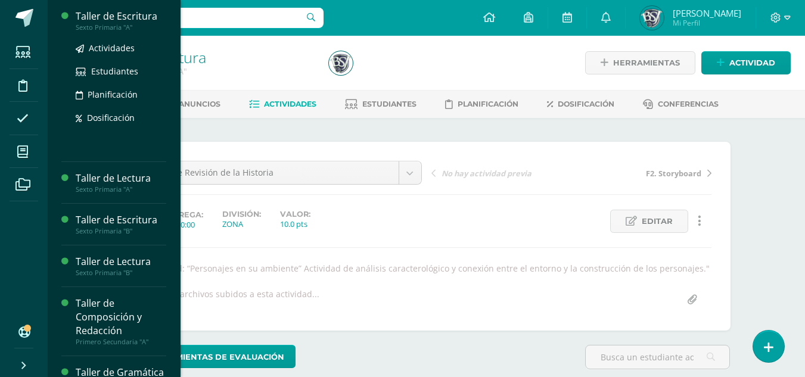
click at [105, 13] on div "Taller de Escritura" at bounding box center [121, 17] width 91 height 14
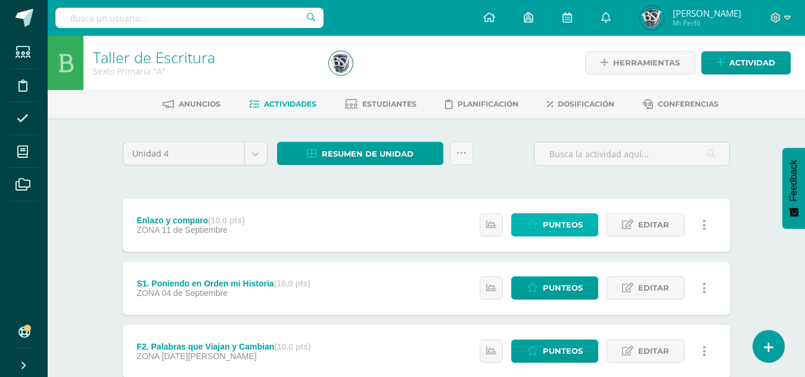
click at [561, 218] on span "Punteos" at bounding box center [563, 225] width 40 height 22
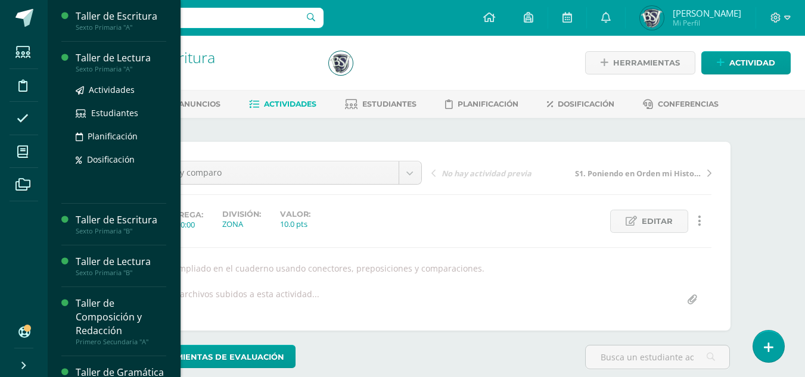
click at [83, 54] on div "Taller de Lectura" at bounding box center [121, 58] width 91 height 14
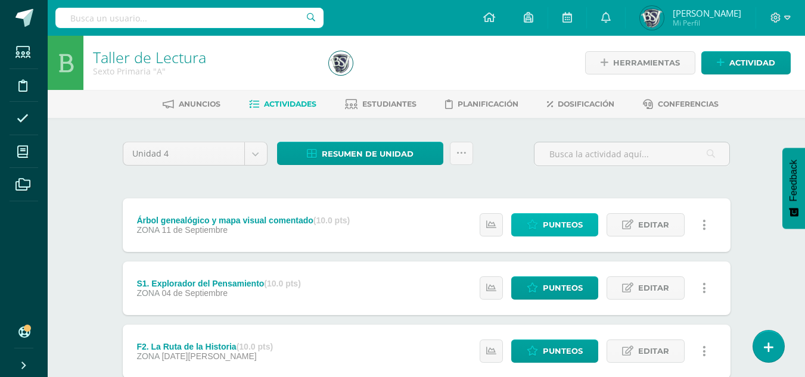
click at [561, 218] on span "Punteos" at bounding box center [563, 225] width 40 height 22
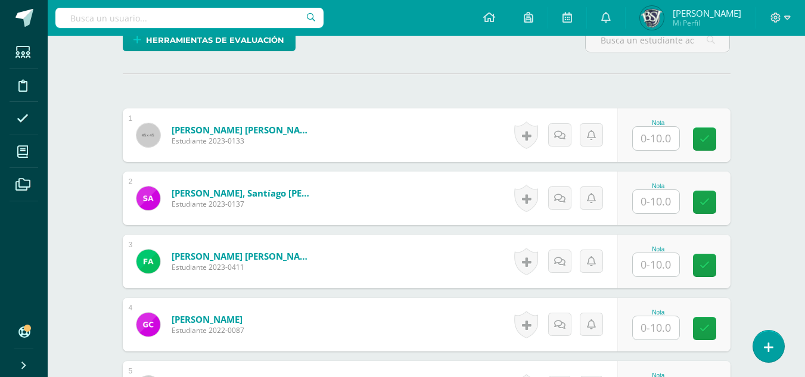
scroll to position [307, 0]
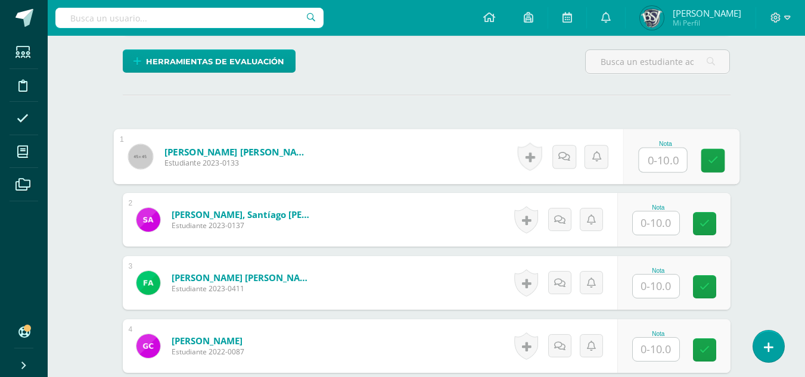
click at [653, 161] on input "text" at bounding box center [663, 160] width 48 height 24
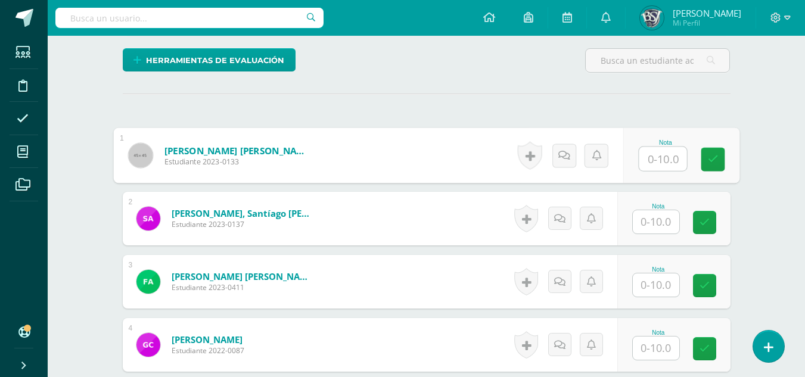
scroll to position [309, 0]
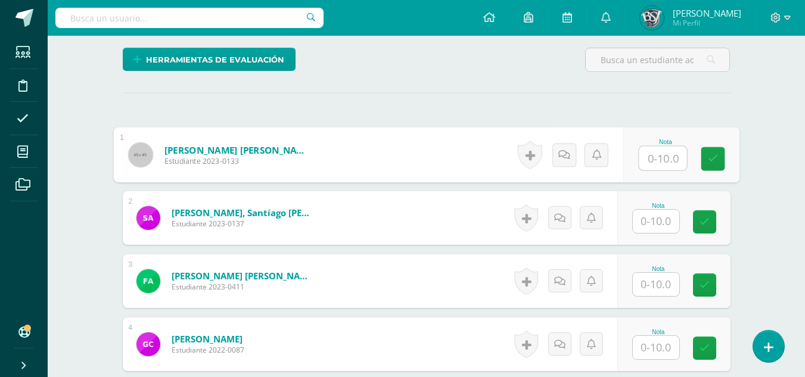
click at [669, 159] on input "text" at bounding box center [663, 159] width 48 height 24
type input "10"
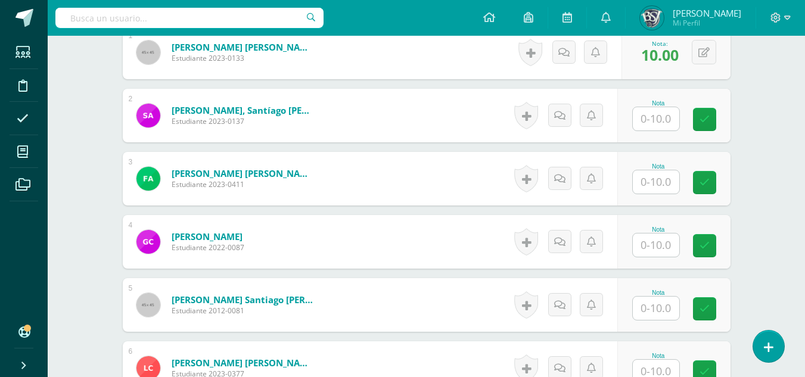
scroll to position [417, 0]
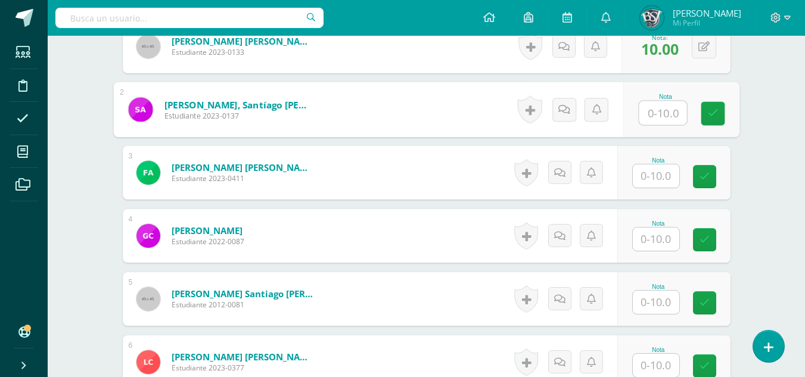
click at [660, 113] on input "text" at bounding box center [663, 113] width 48 height 24
type input "7"
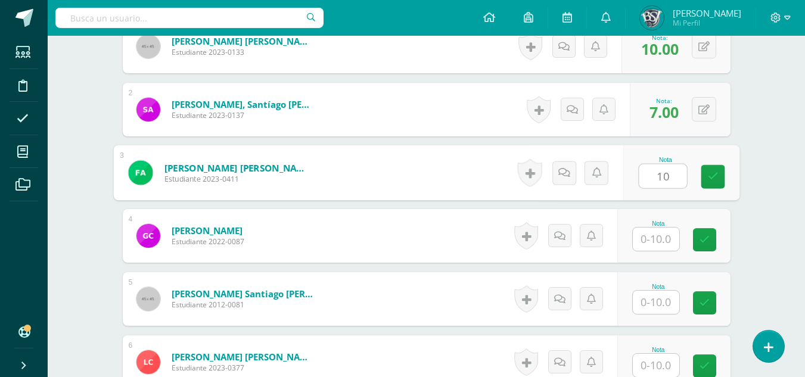
type input "10"
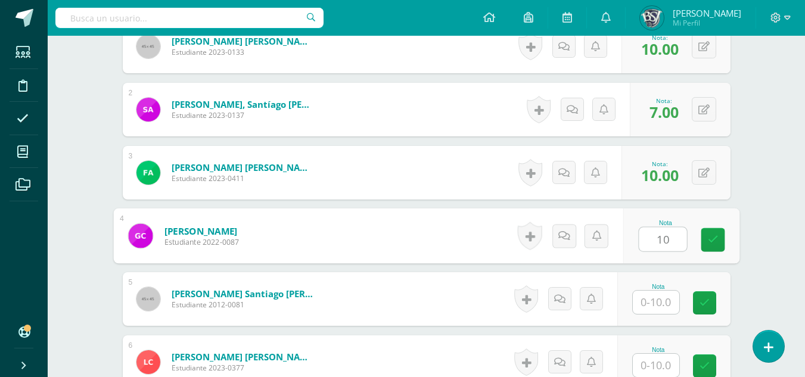
type input "10"
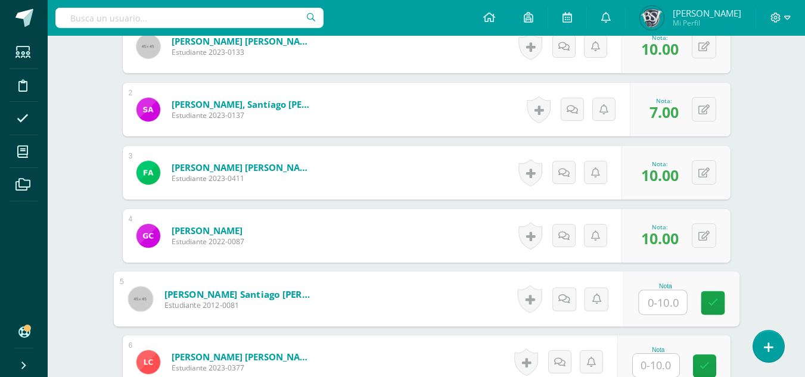
type input "1"
type input "9"
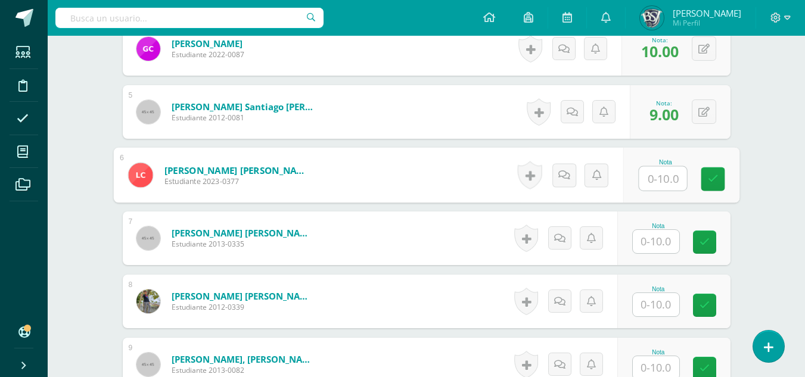
scroll to position [656, 0]
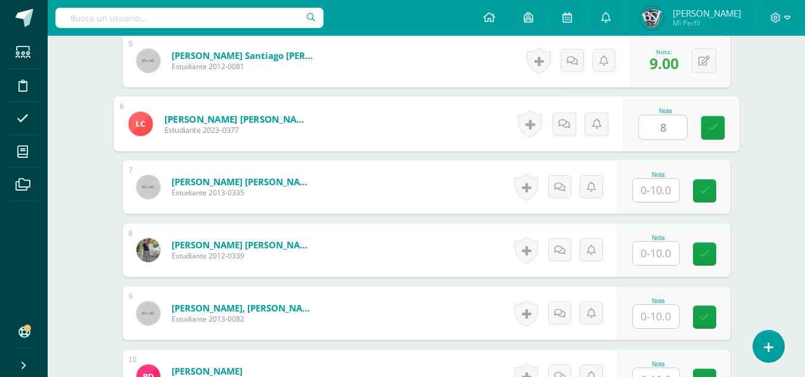
type input "8"
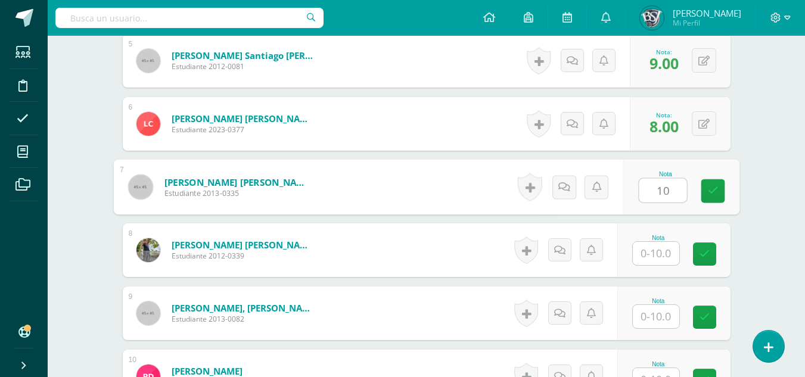
type input "10"
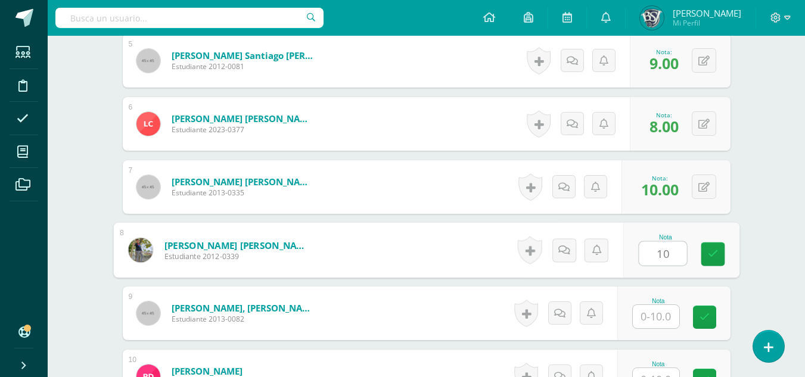
type input "10"
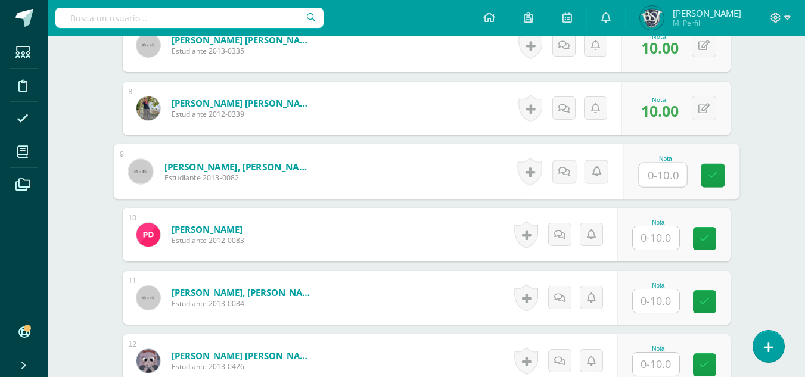
scroll to position [834, 0]
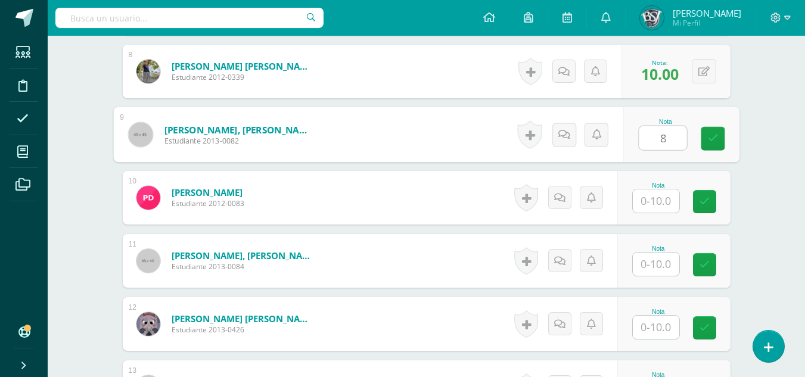
type input "8"
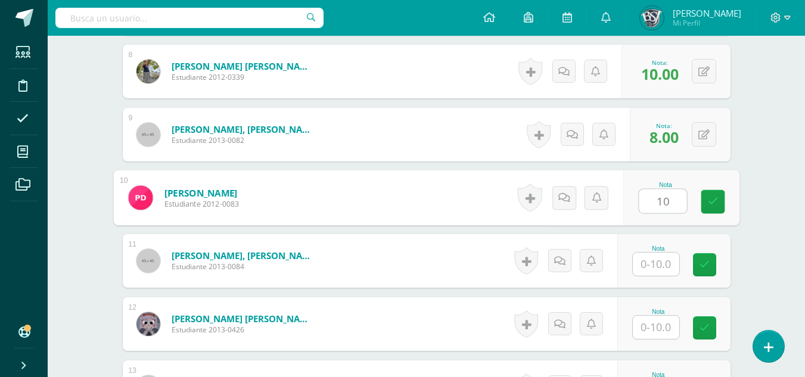
type input "10"
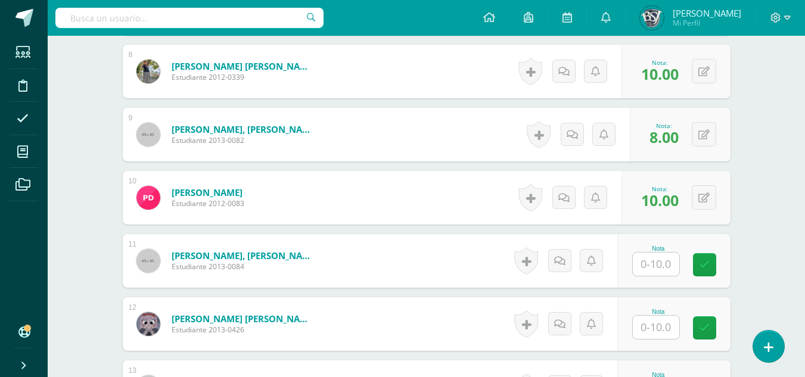
click at [477, 161] on form "Donis Godínez, Pedro Antonio Estudiante 2013-0082 Nota 8.00 0 Logros" at bounding box center [427, 135] width 608 height 54
click at [656, 265] on input "text" at bounding box center [656, 264] width 46 height 23
type input "8"
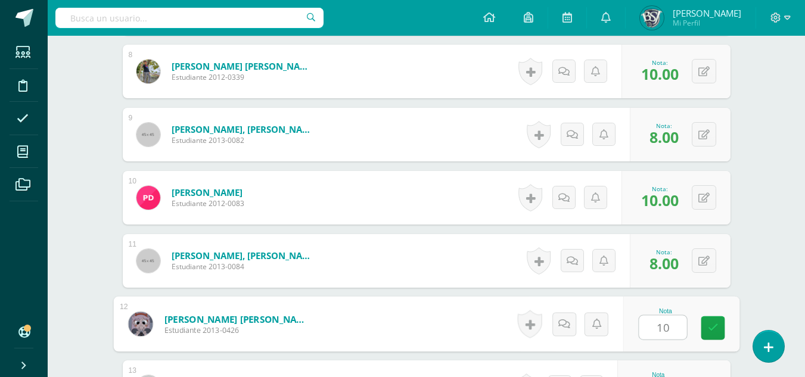
type input "10"
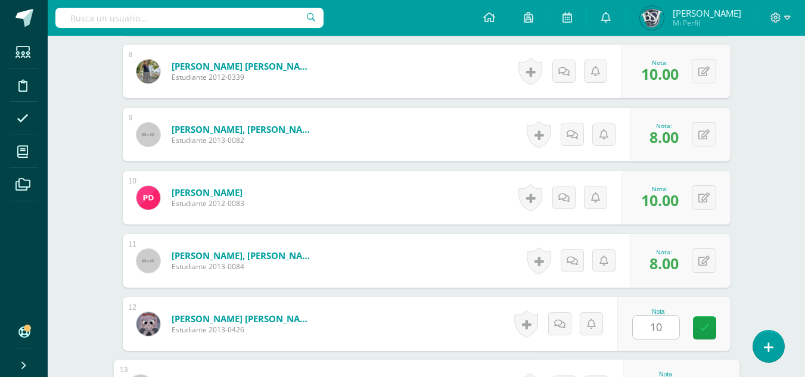
scroll to position [1036, 0]
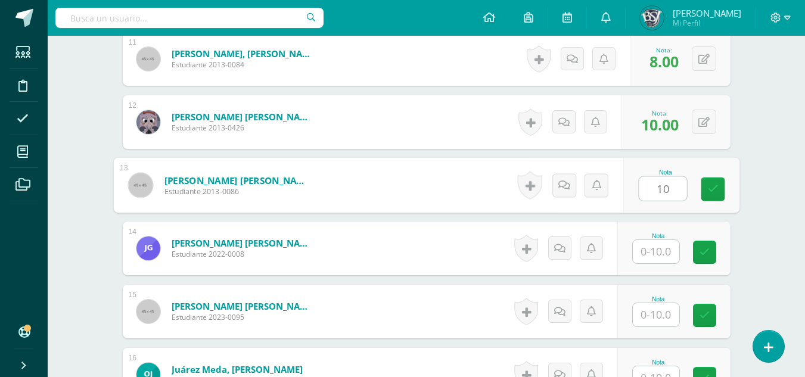
type input "10"
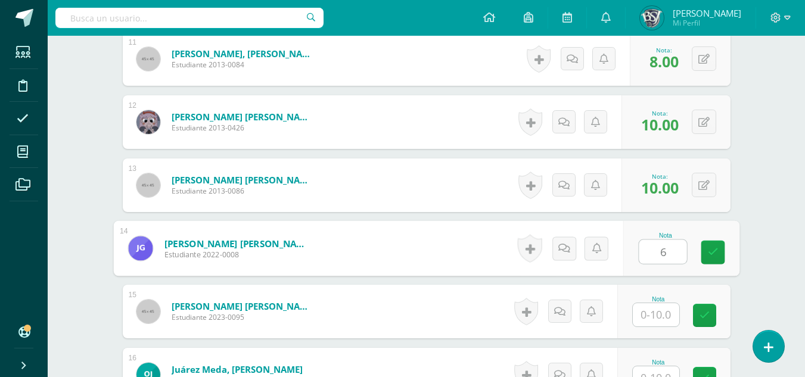
type input "6"
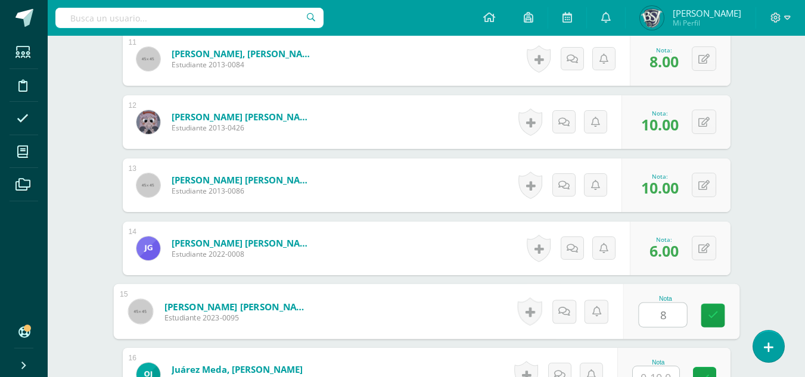
type input "8"
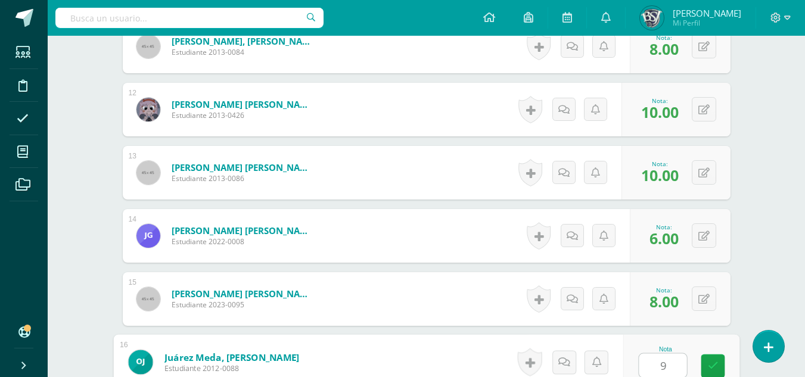
type input "9"
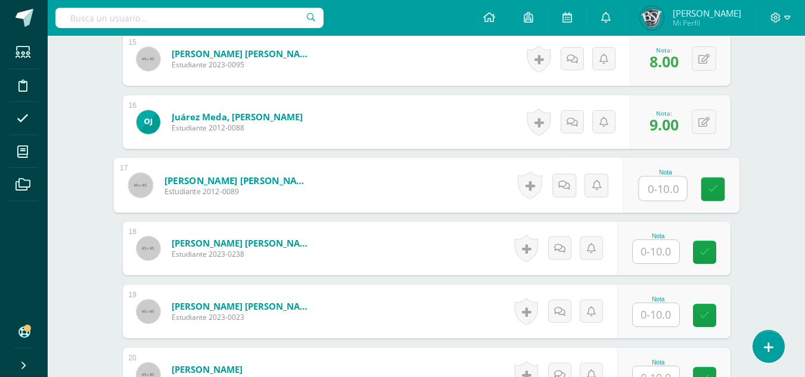
scroll to position [1349, 0]
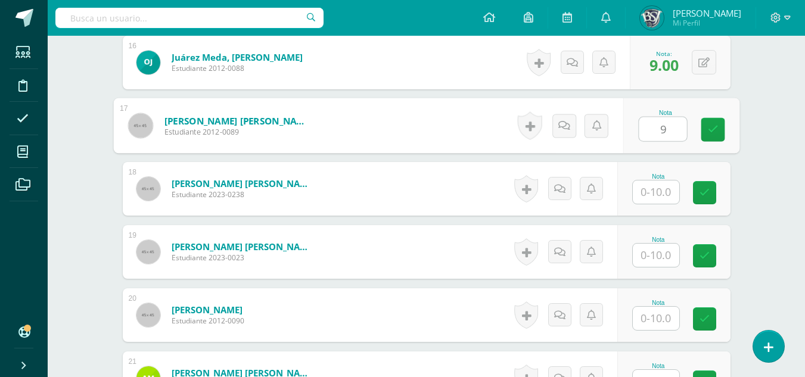
type input "9"
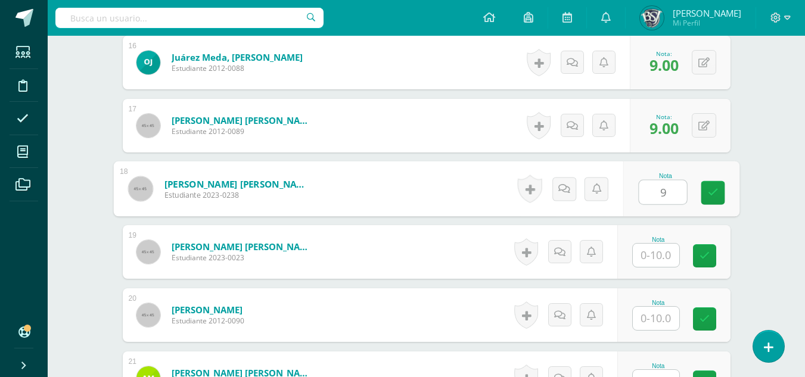
type input "9"
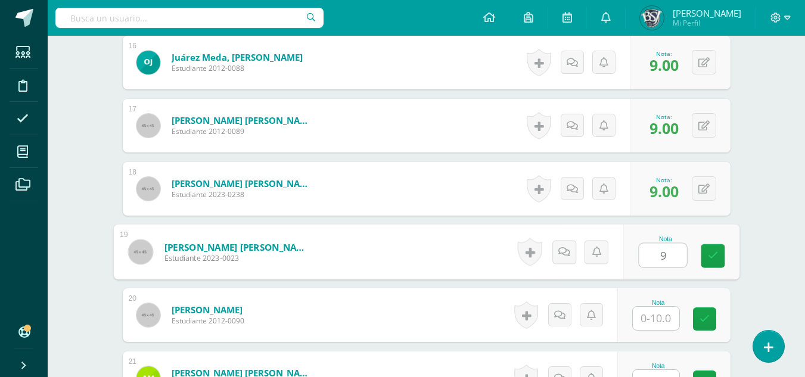
type input "9"
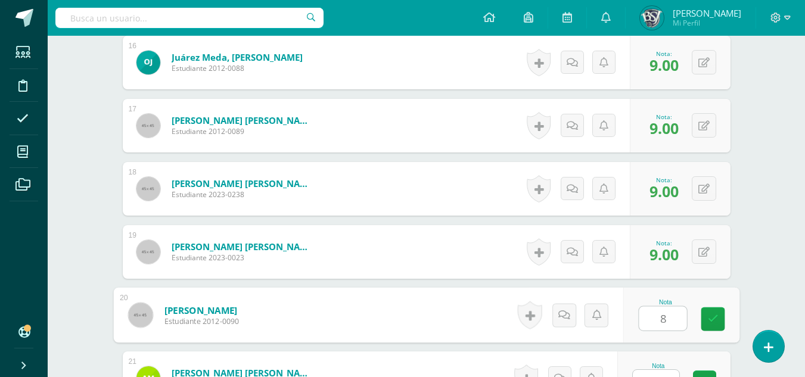
type input "8"
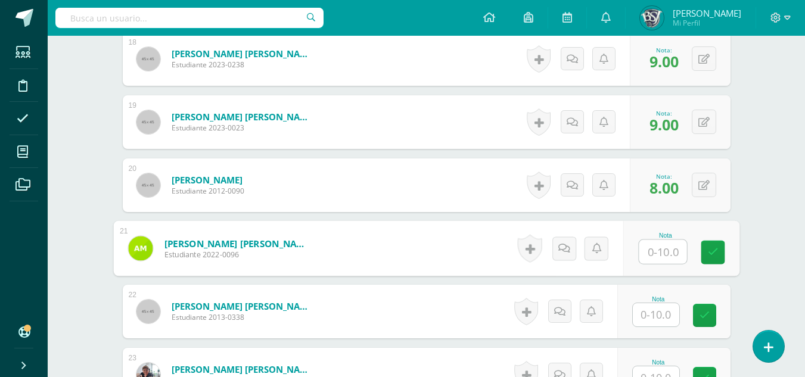
scroll to position [1484, 0]
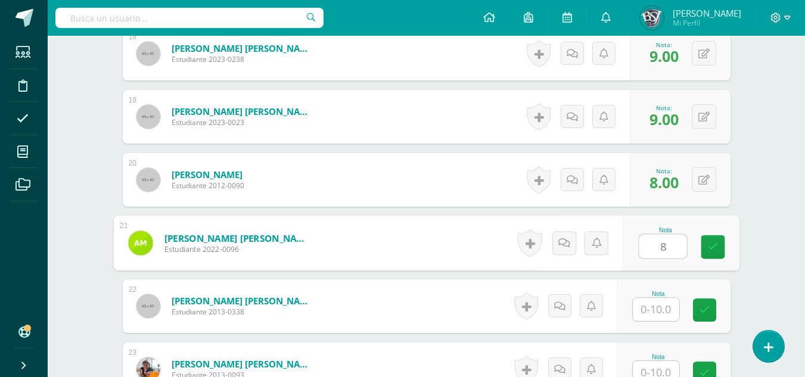
type input "8"
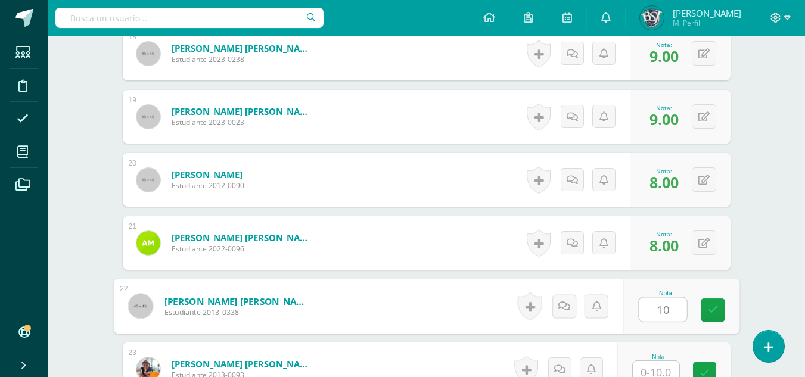
type input "10"
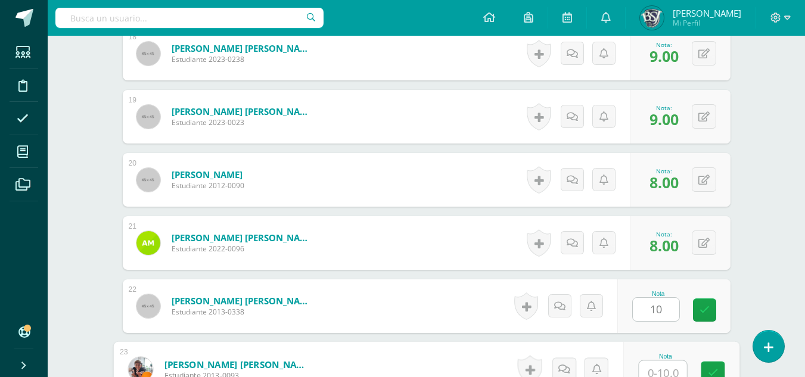
scroll to position [1491, 0]
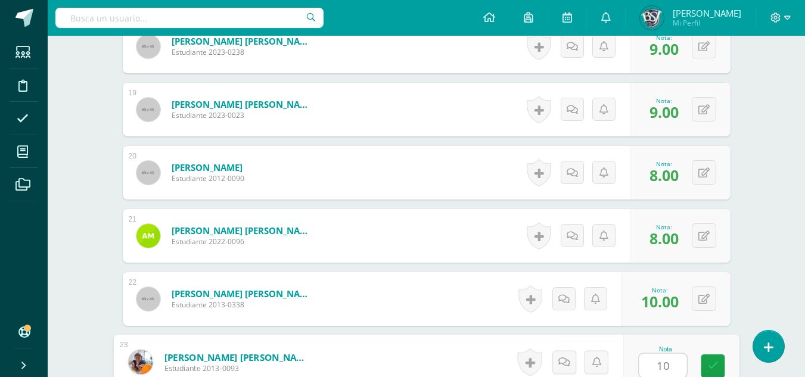
type input "10"
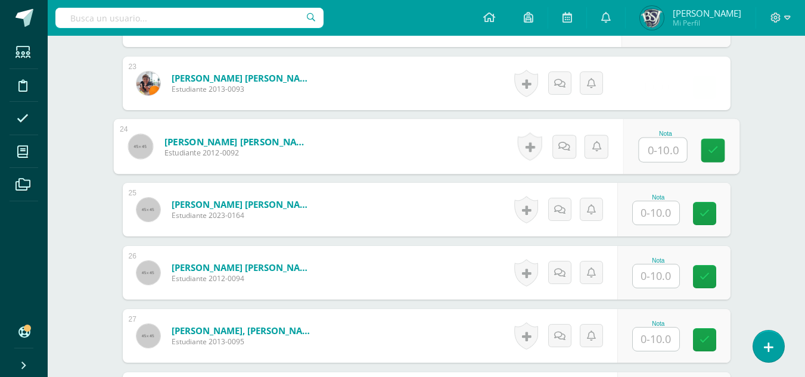
scroll to position [1791, 0]
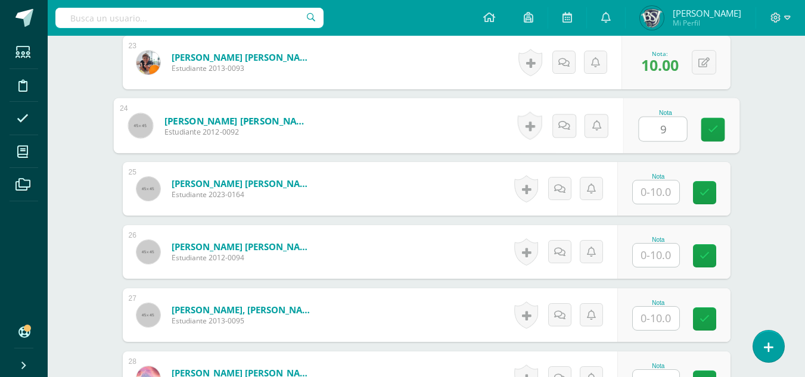
type input "9"
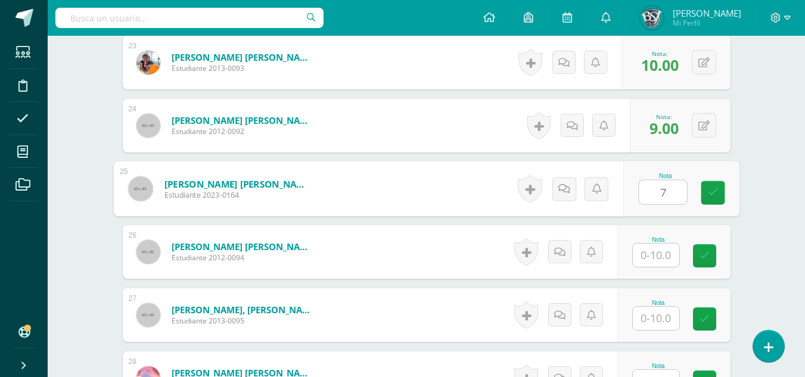
type input "7"
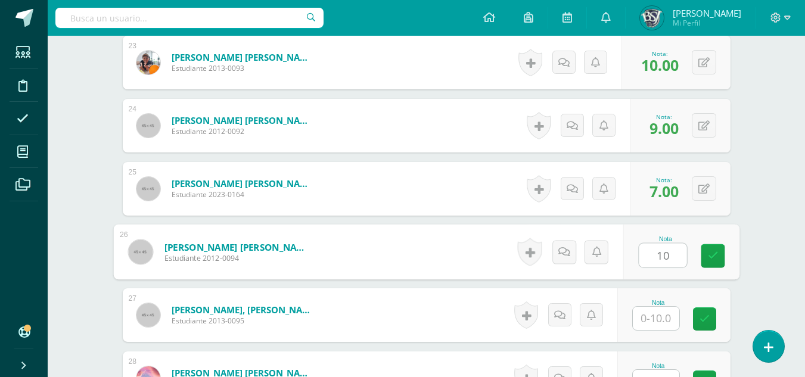
type input "10"
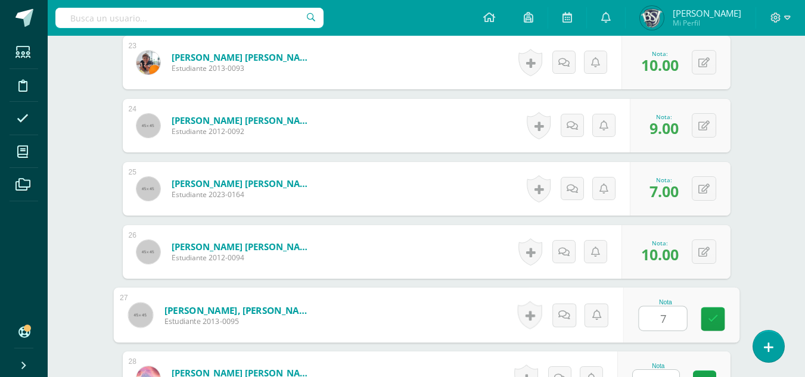
type input "7"
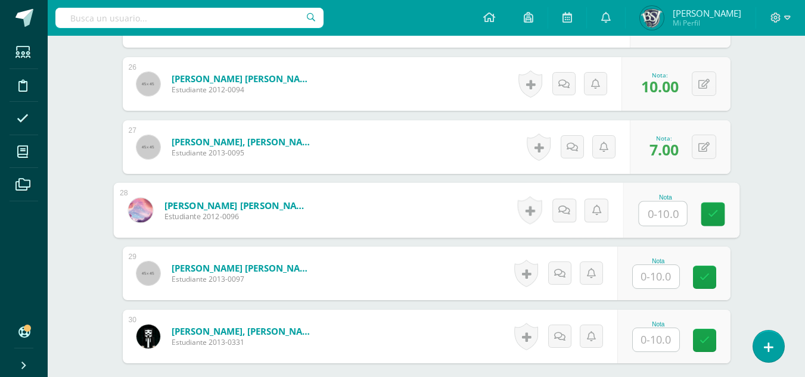
scroll to position [1986, 0]
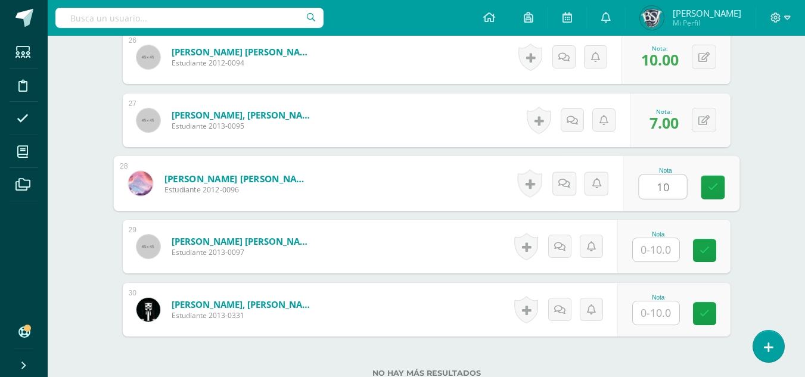
type input "10"
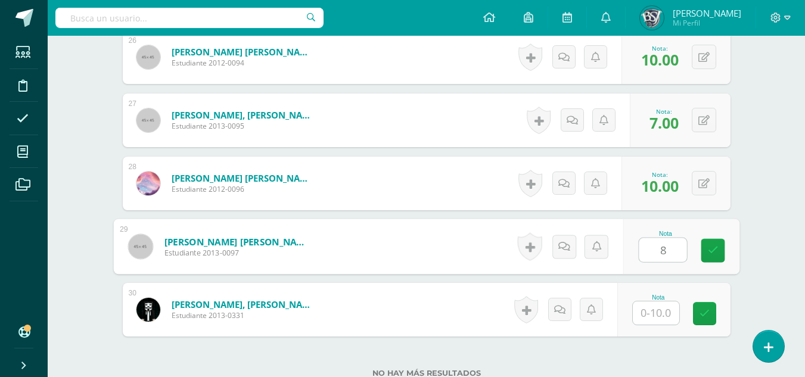
type input "8"
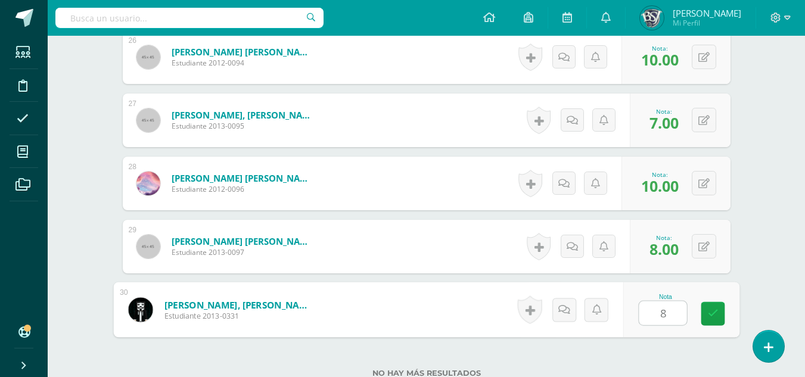
type input "8"
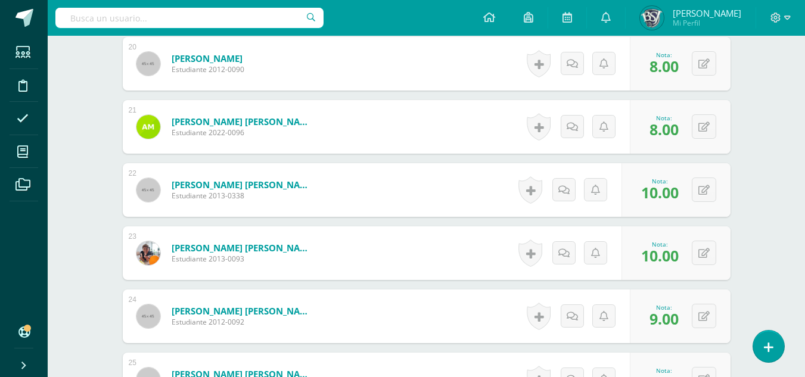
scroll to position [1486, 0]
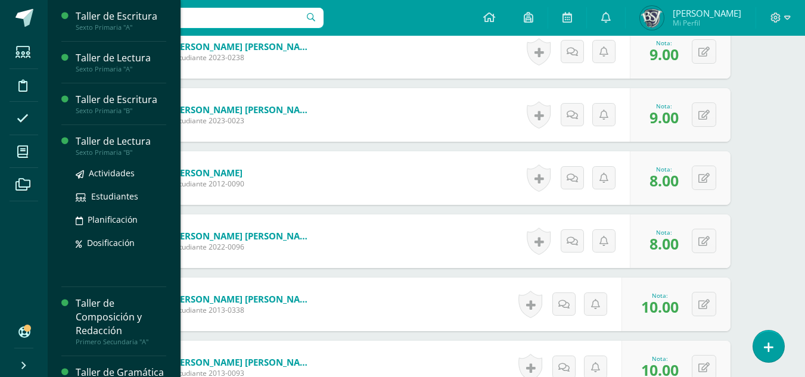
click at [92, 136] on div "Taller de Lectura" at bounding box center [121, 142] width 91 height 14
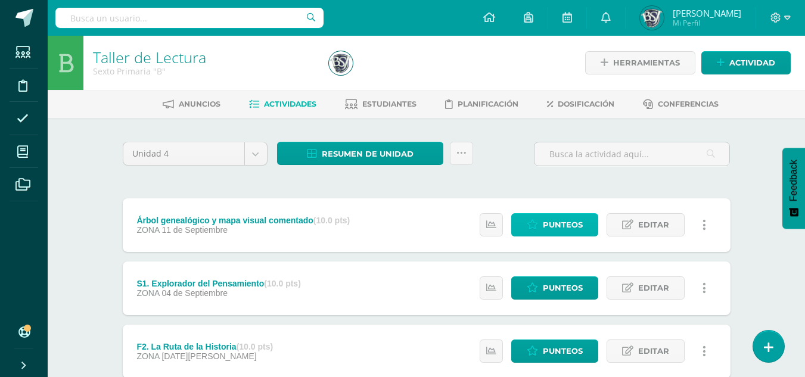
click at [550, 222] on span "Punteos" at bounding box center [563, 225] width 40 height 22
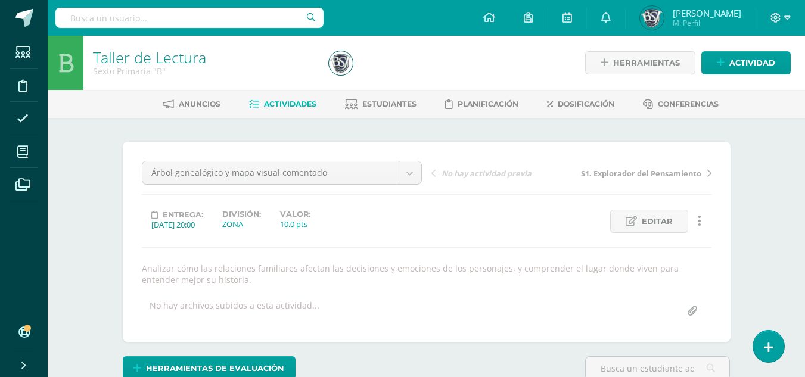
scroll to position [1, 0]
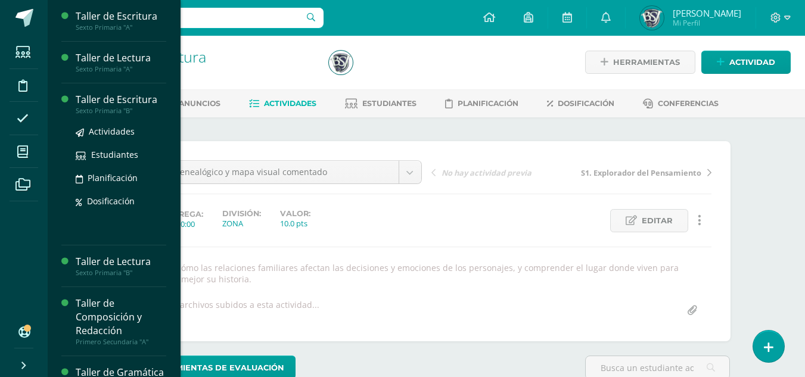
click at [92, 98] on div "Taller de Escritura" at bounding box center [121, 100] width 91 height 14
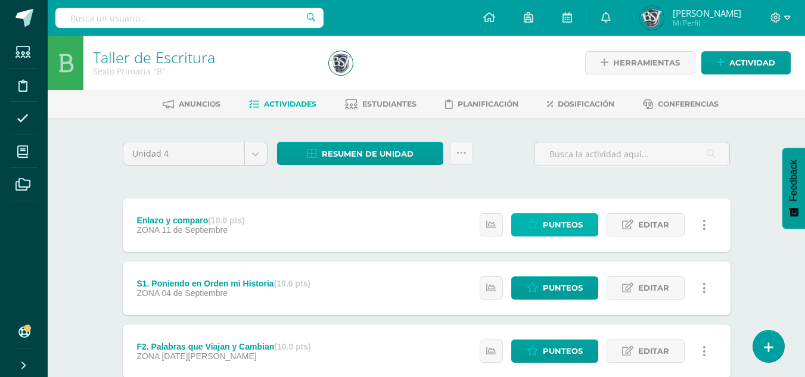
click at [560, 225] on span "Punteos" at bounding box center [563, 225] width 40 height 22
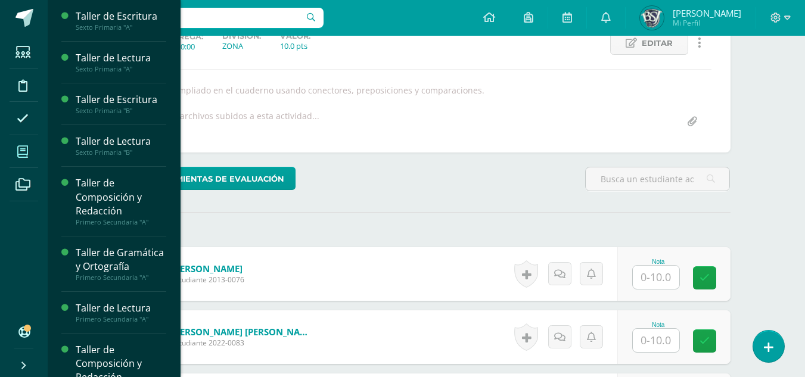
scroll to position [179, 0]
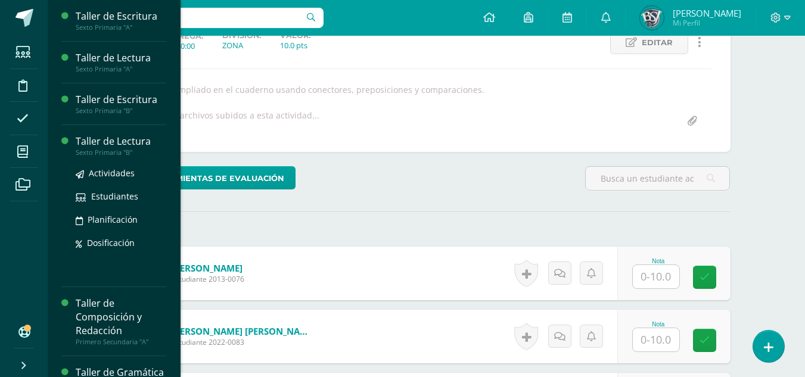
click at [104, 139] on div "Taller de Lectura" at bounding box center [121, 142] width 91 height 14
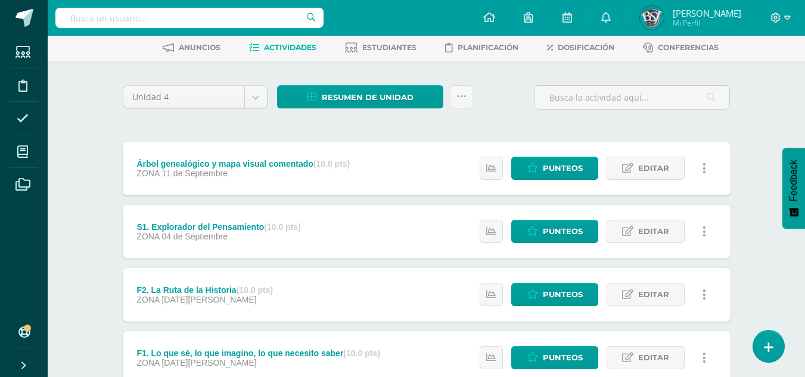
scroll to position [119, 0]
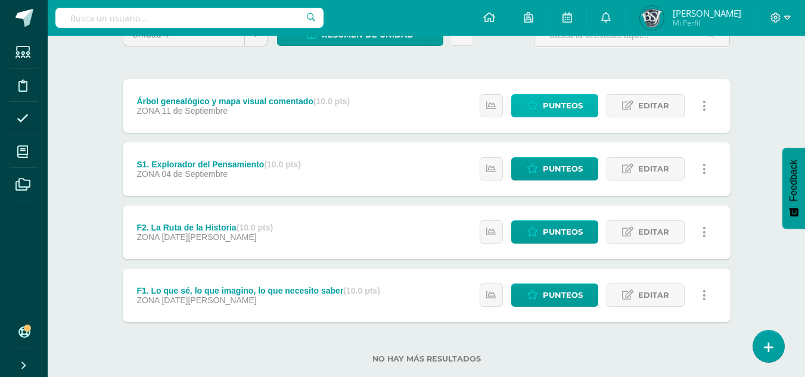
click at [548, 105] on span "Punteos" at bounding box center [563, 106] width 40 height 22
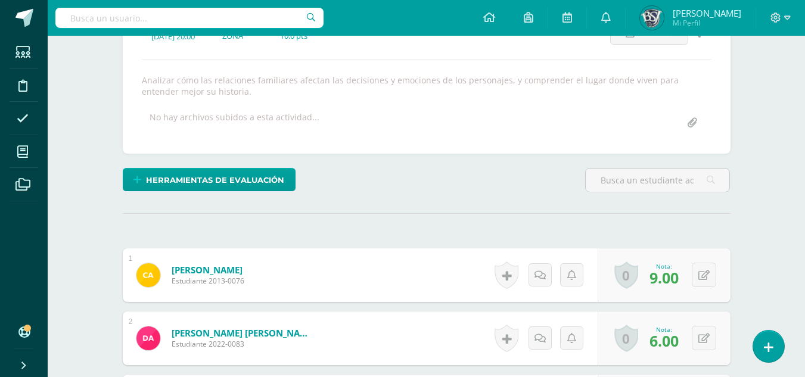
scroll to position [189, 0]
